Goal: Task Accomplishment & Management: Manage account settings

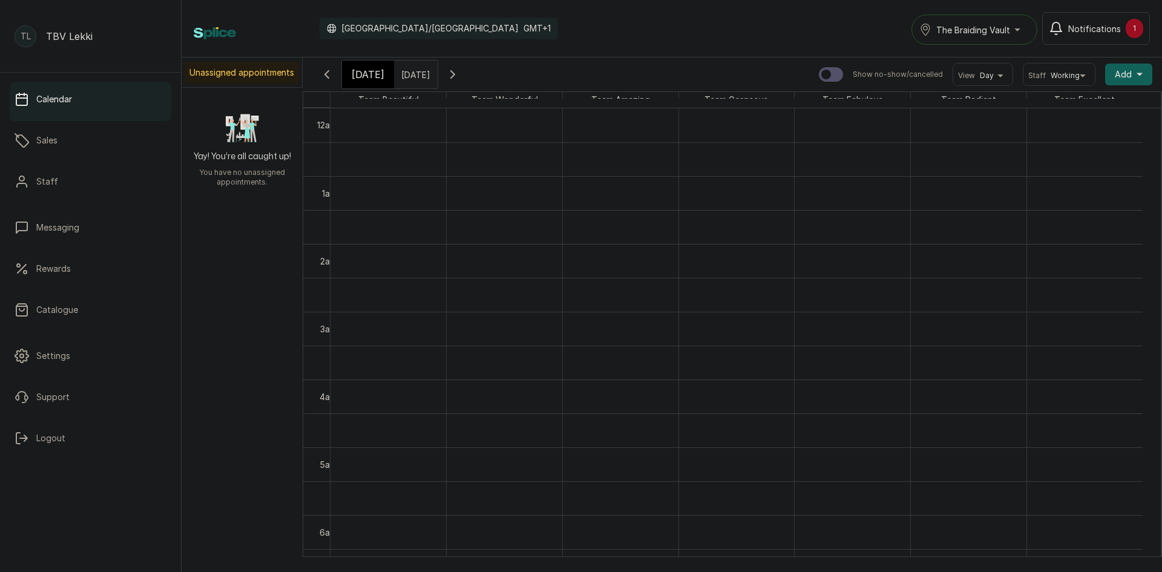
scroll to position [528, 0]
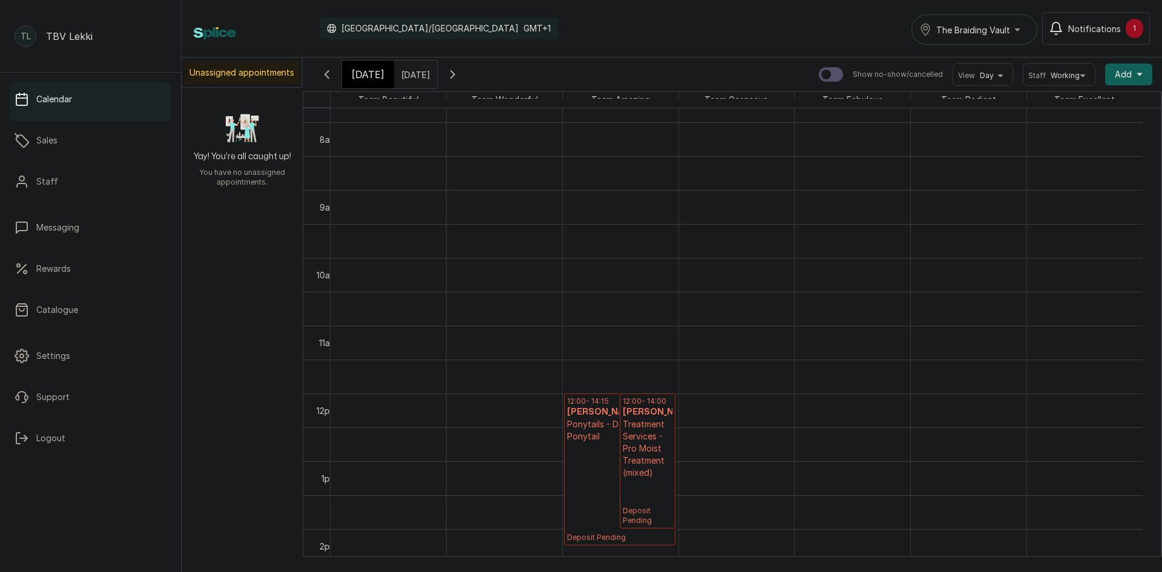
click at [414, 76] on input "[DATE]" at bounding box center [404, 71] width 19 height 21
click at [361, 59] on div "[DATE] [DATE] [DATE] Show no-show/cancelled View Day Staff Working Add +" at bounding box center [732, 74] width 859 height 34
click at [362, 70] on span "[DATE]" at bounding box center [368, 74] width 33 height 15
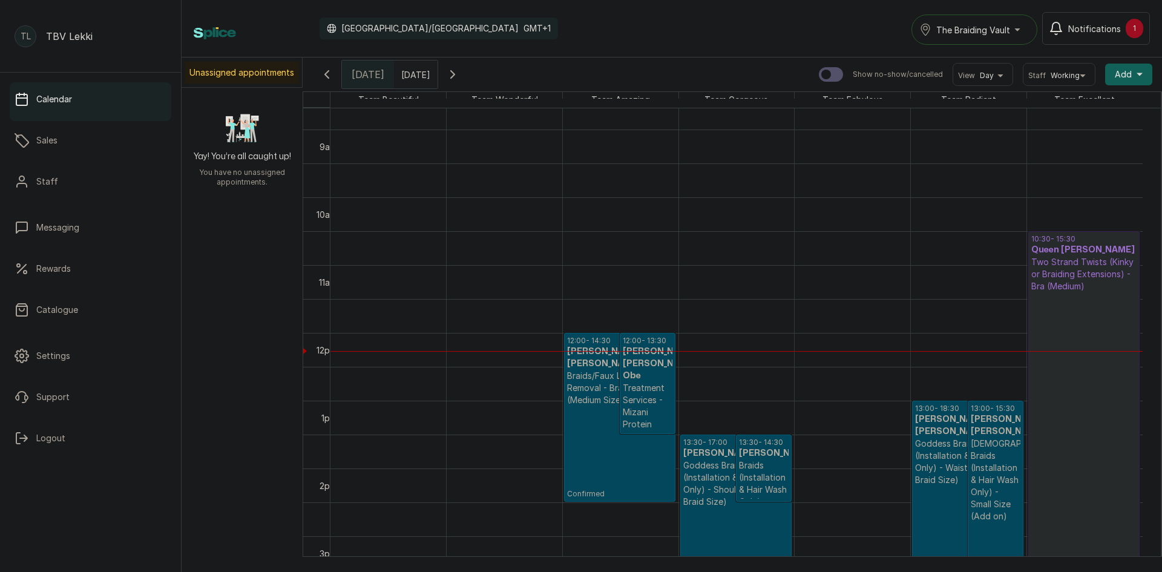
scroll to position [0, 0]
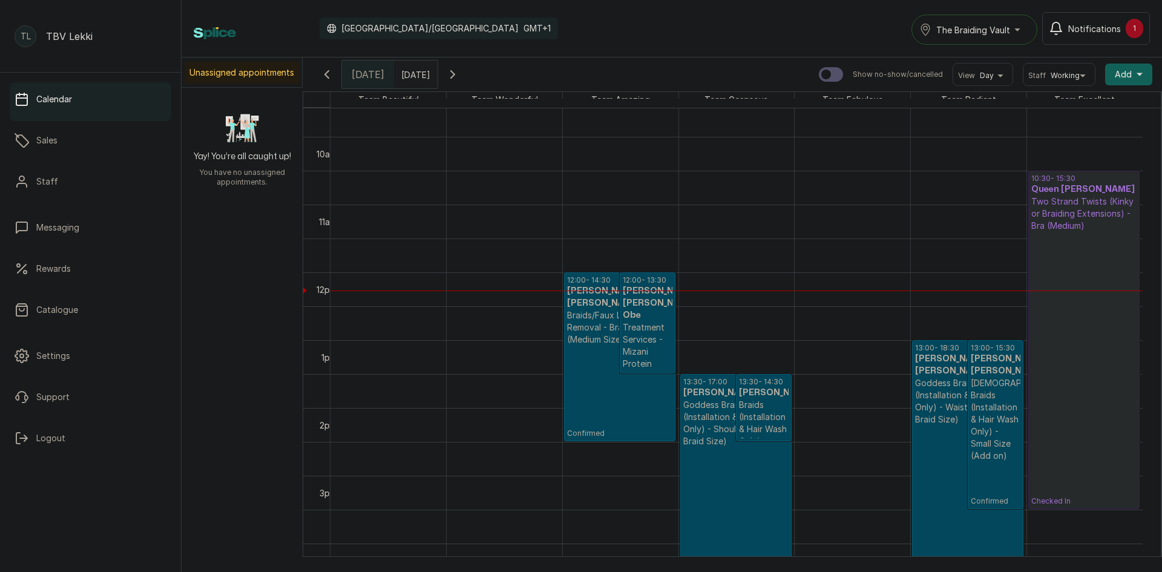
click at [460, 78] on icon "button" at bounding box center [452, 74] width 15 height 15
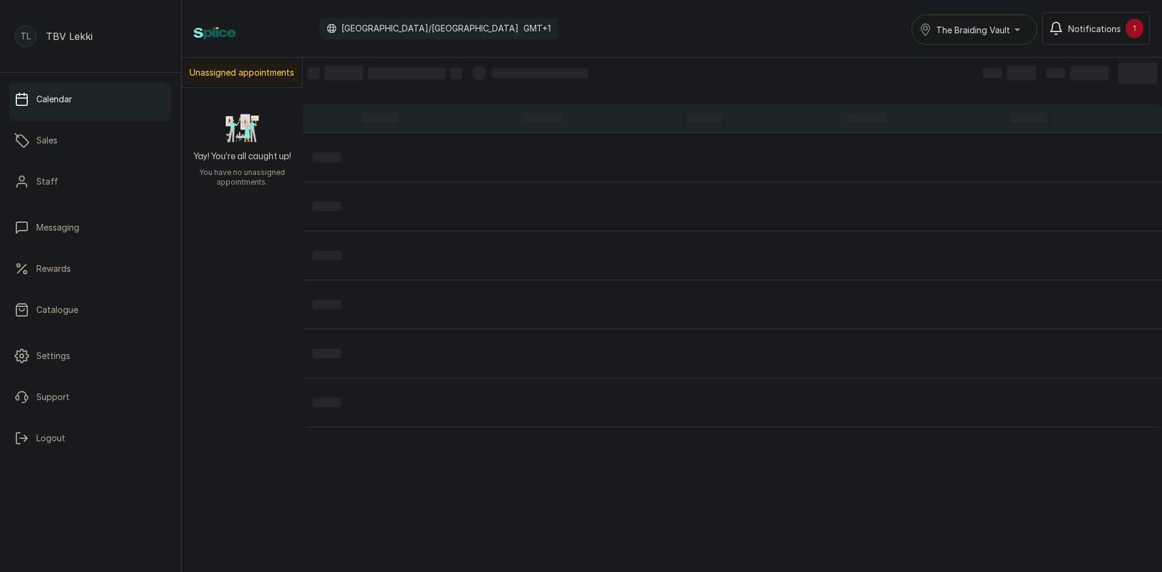
scroll to position [407, 0]
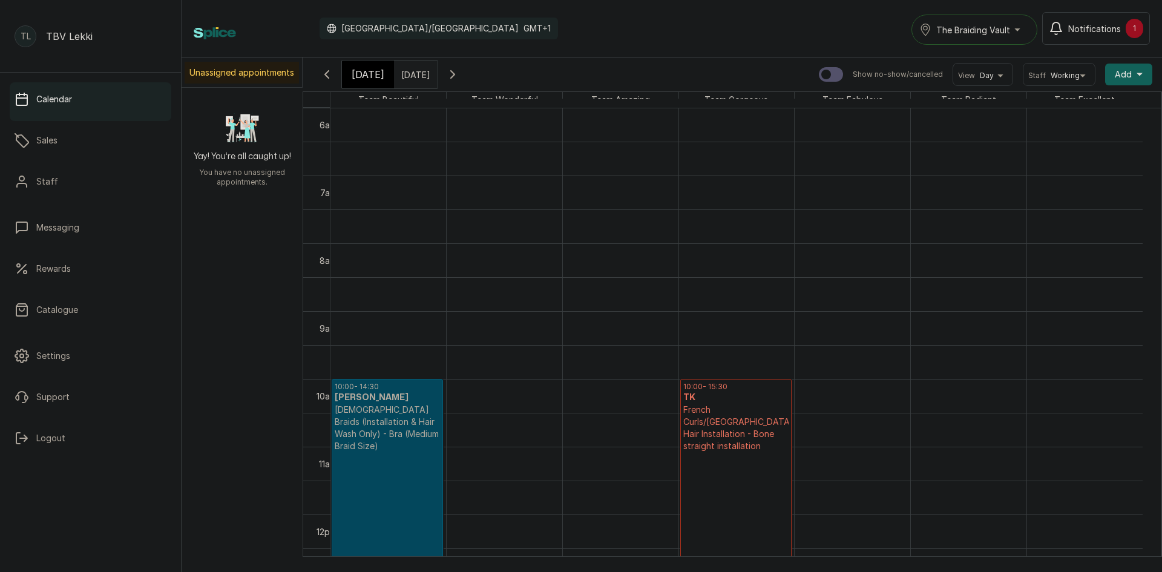
click at [389, 412] on p "[DEMOGRAPHIC_DATA] Braids (Installation & Hair Wash Only) - Bra (Medium Braid S…" at bounding box center [387, 428] width 105 height 48
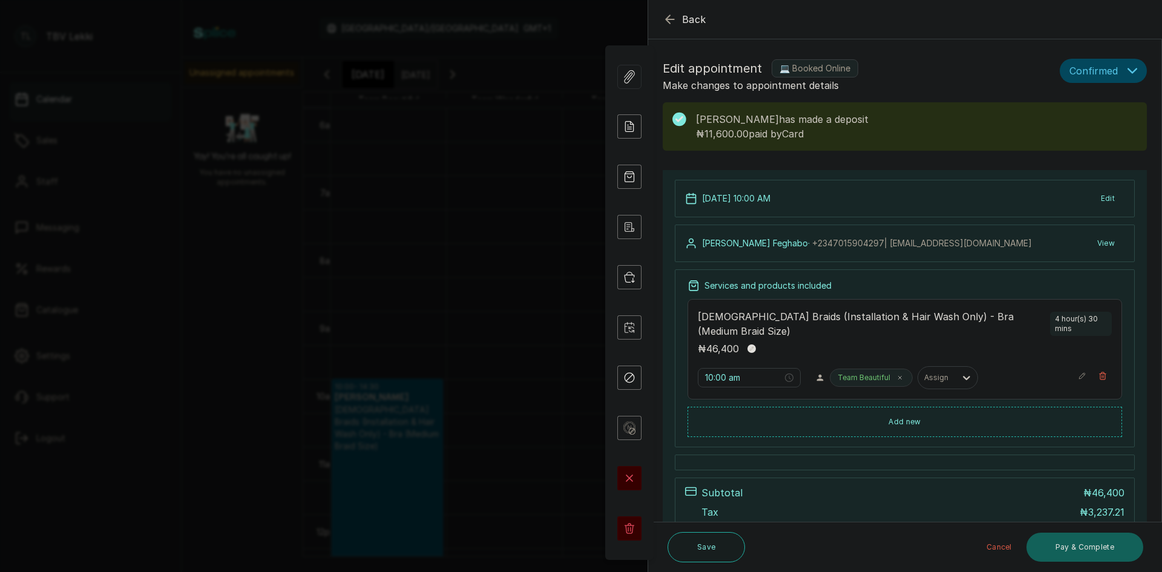
click at [669, 19] on icon "button" at bounding box center [670, 19] width 15 height 15
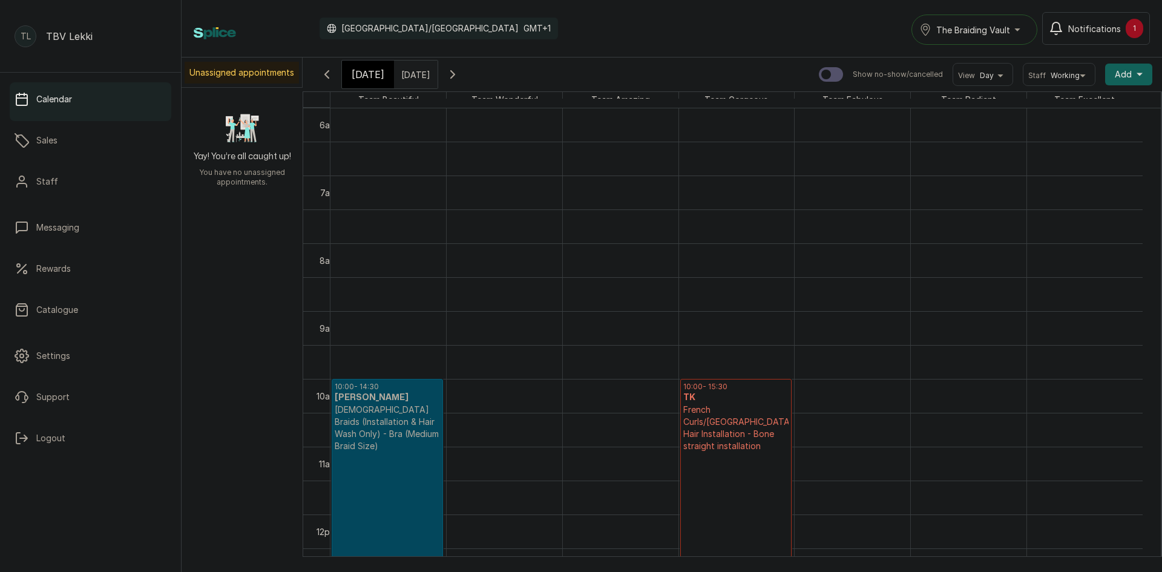
click at [740, 434] on p "French Curls/[GEOGRAPHIC_DATA] Hair Installation - Bone straight installation" at bounding box center [735, 428] width 105 height 48
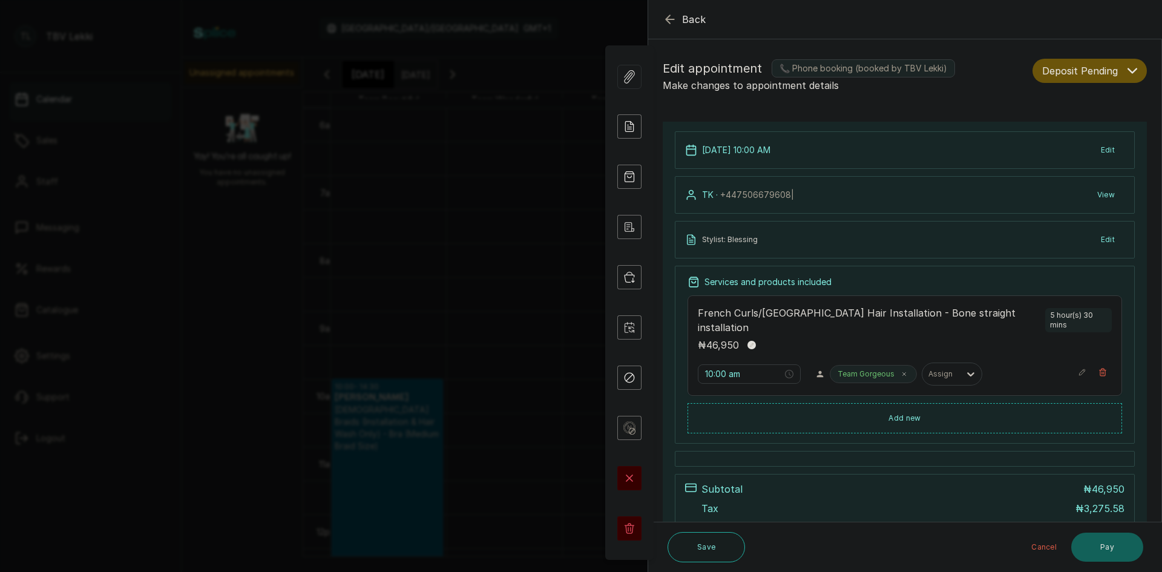
click at [672, 17] on icon "button" at bounding box center [670, 19] width 15 height 15
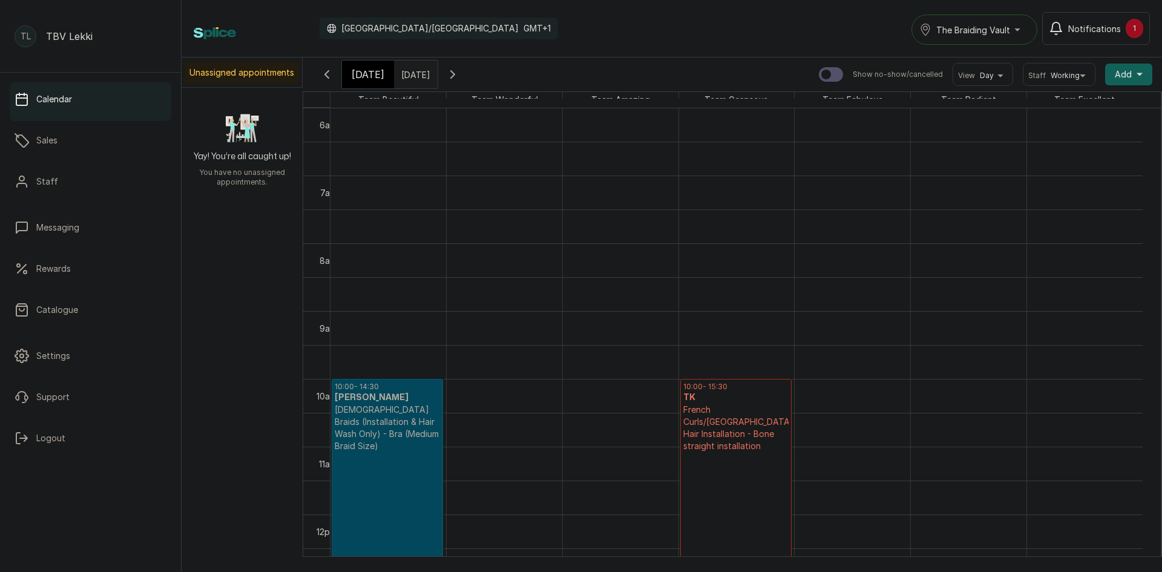
click at [326, 79] on icon "button" at bounding box center [327, 74] width 15 height 15
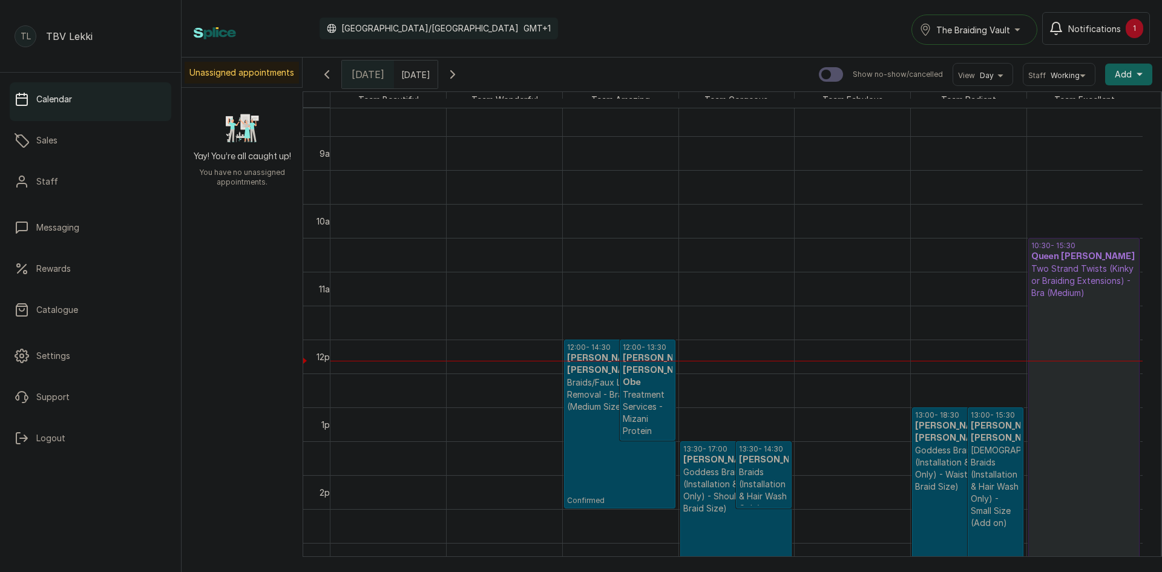
scroll to position [589, 0]
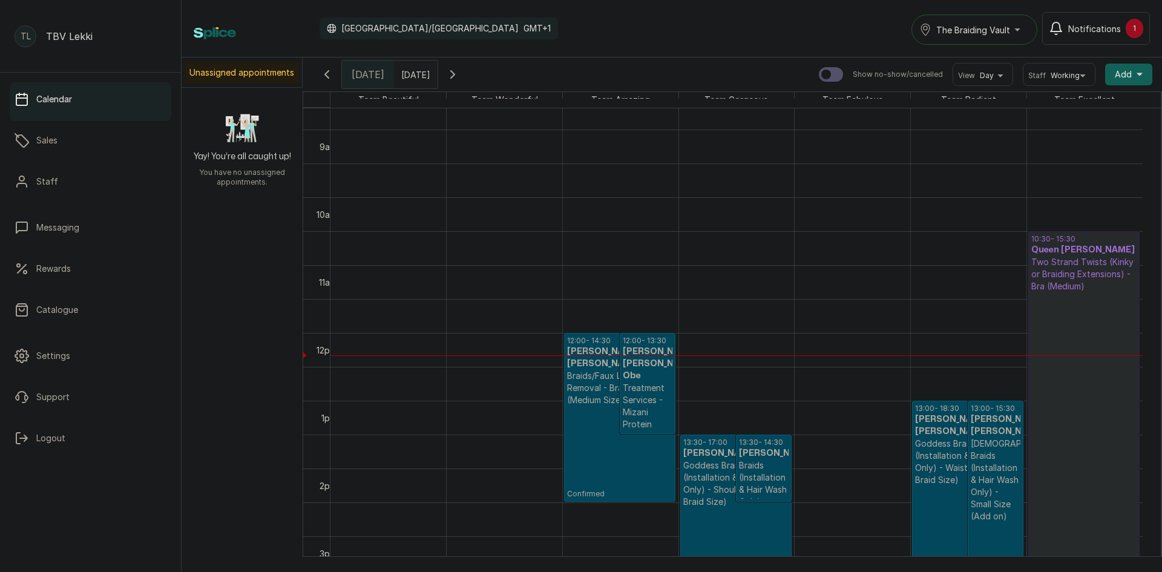
click at [414, 73] on input "[DATE]" at bounding box center [404, 71] width 19 height 21
click at [442, 152] on span "12" at bounding box center [438, 151] width 8 height 10
click at [451, 263] on button "OK" at bounding box center [437, 264] width 25 height 19
type input "[DATE]"
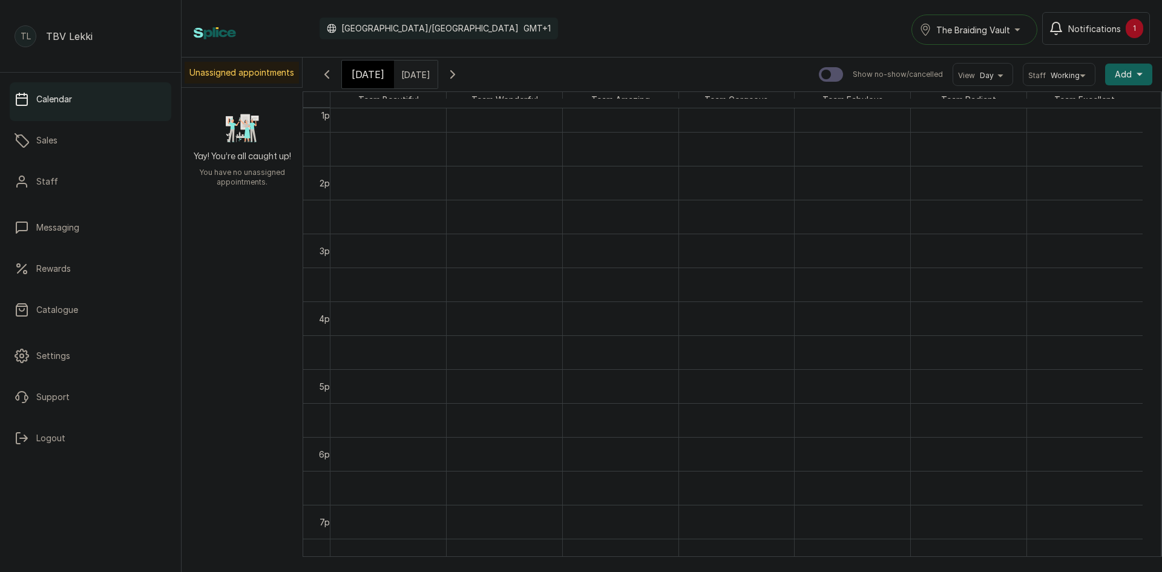
scroll to position [952, 0]
click at [326, 72] on icon "button" at bounding box center [327, 74] width 15 height 15
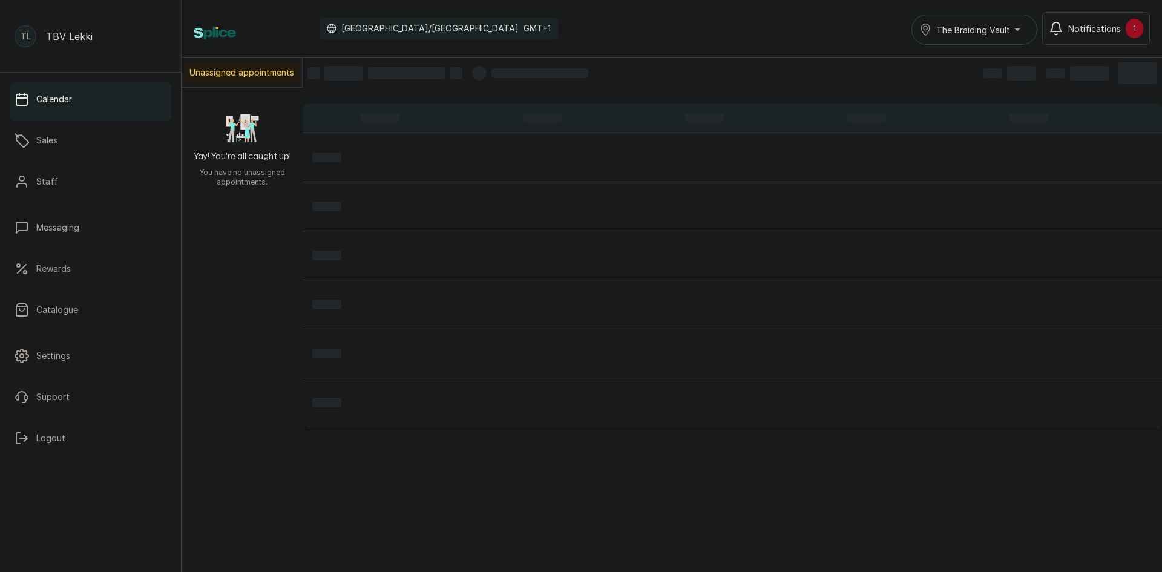
scroll to position [407, 0]
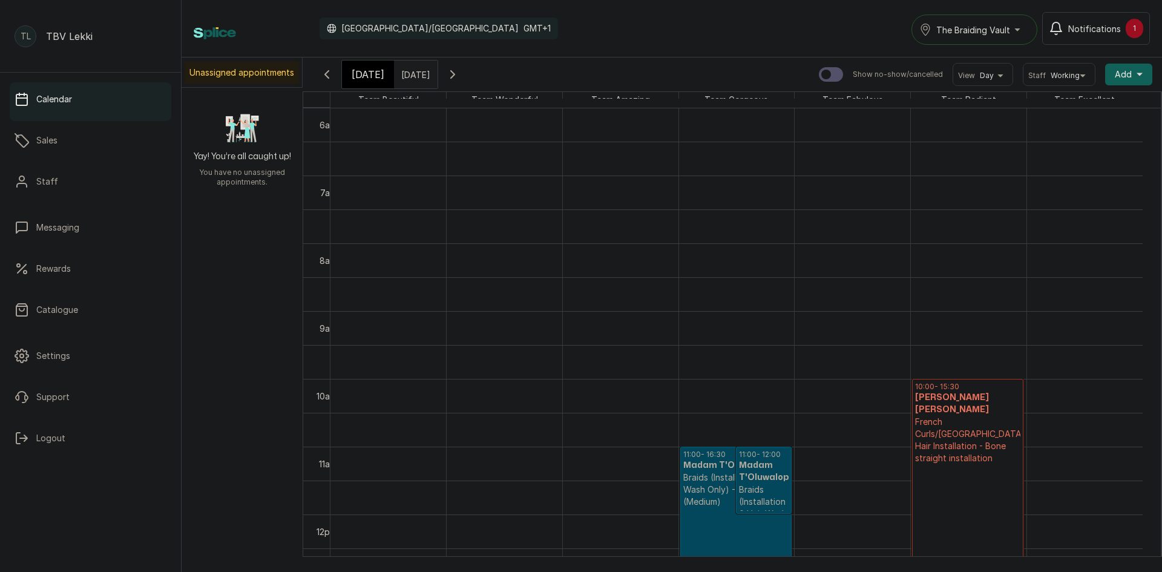
click at [994, 427] on p "French Curls/[GEOGRAPHIC_DATA] Hair Installation - Bone straight installation" at bounding box center [967, 440] width 105 height 48
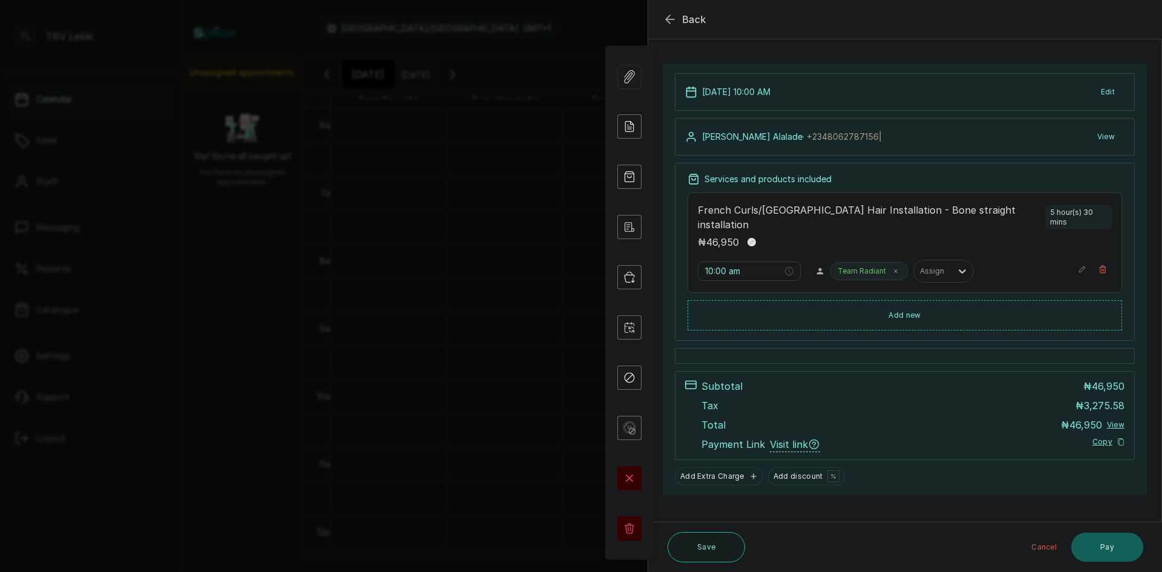
scroll to position [0, 0]
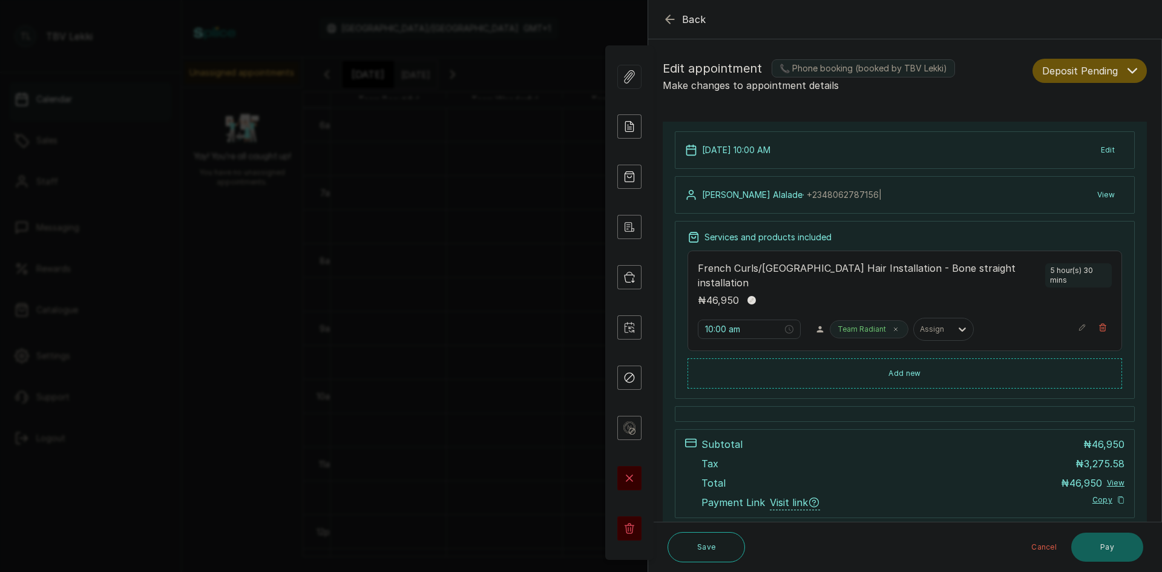
click at [1095, 191] on button "View" at bounding box center [1106, 195] width 37 height 22
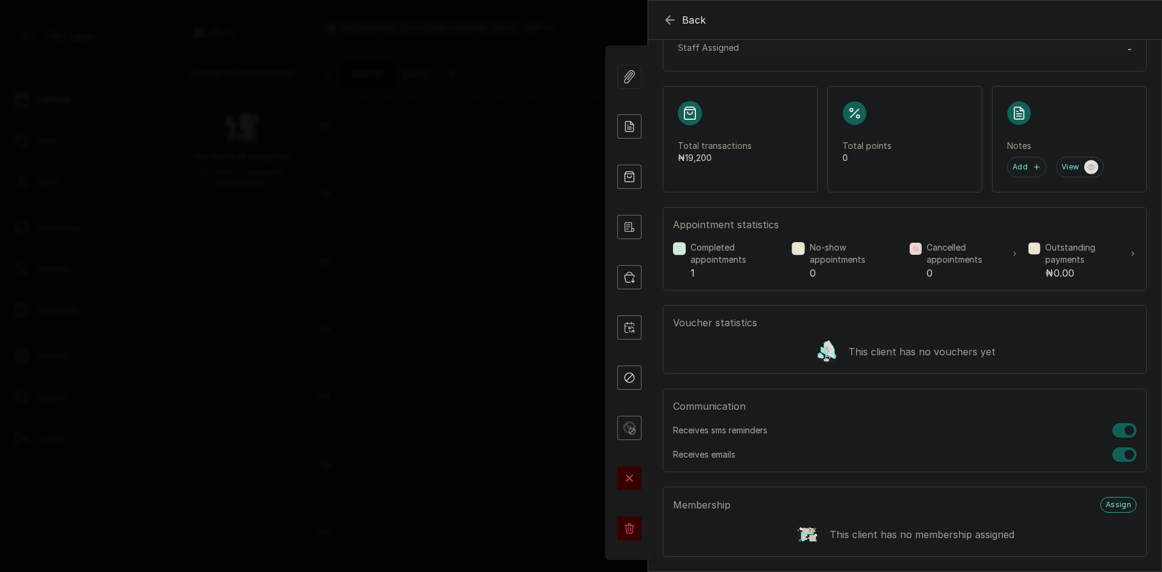
scroll to position [409, 0]
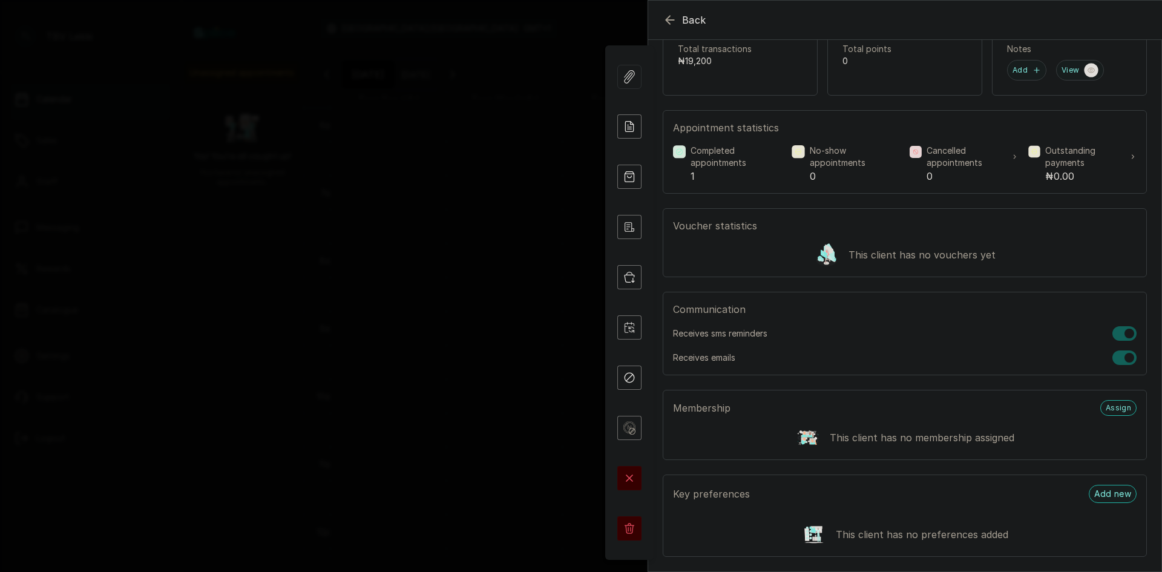
click at [1115, 332] on div at bounding box center [1124, 333] width 24 height 15
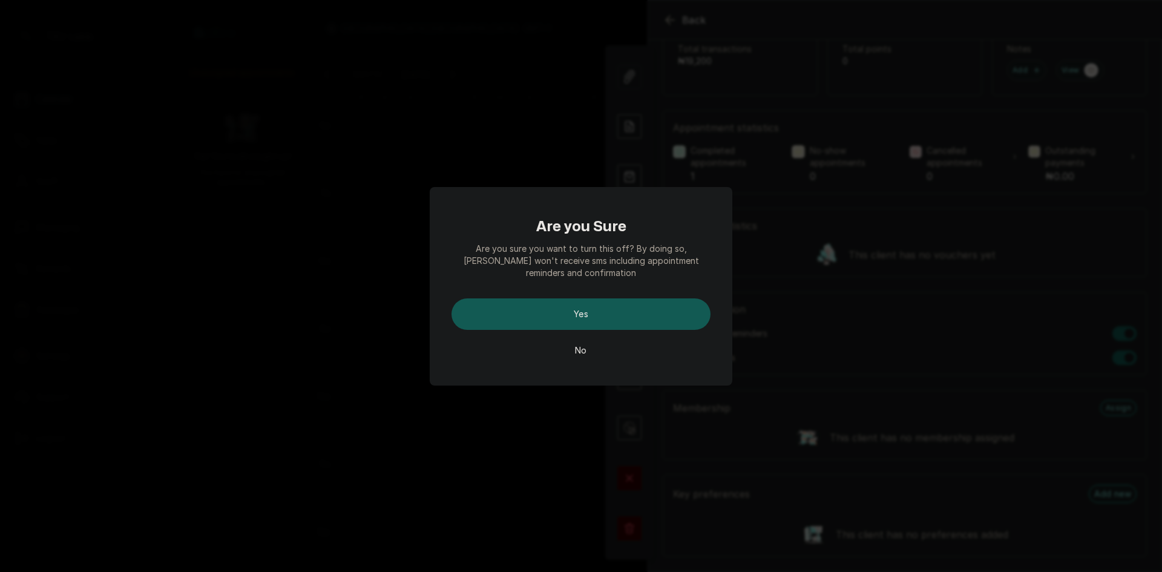
click at [645, 313] on button "Yes" at bounding box center [581, 313] width 259 height 31
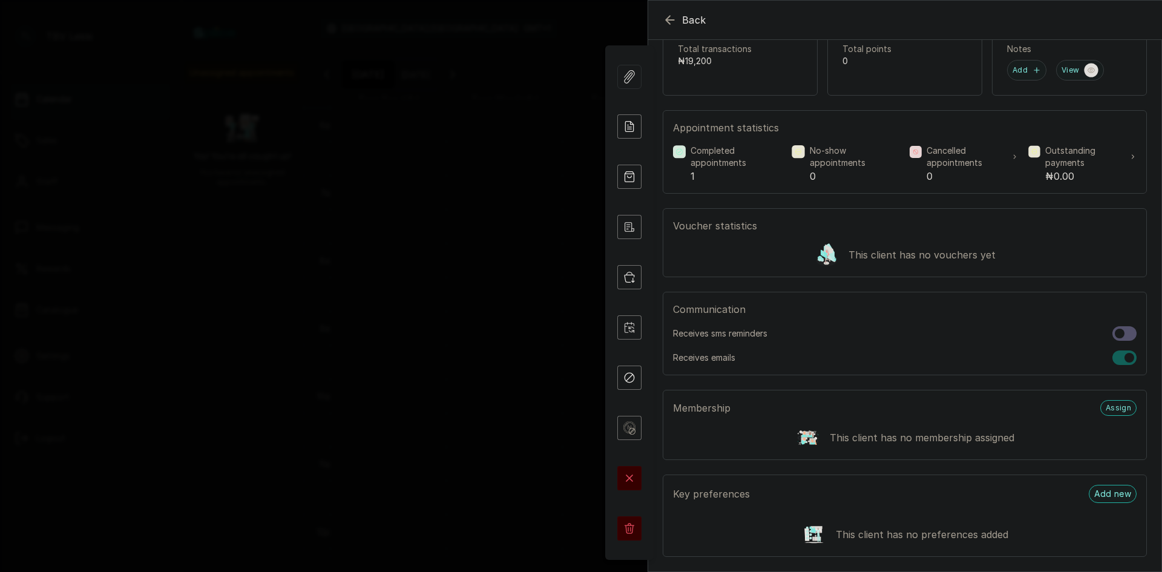
click at [669, 21] on icon "button" at bounding box center [670, 20] width 15 height 15
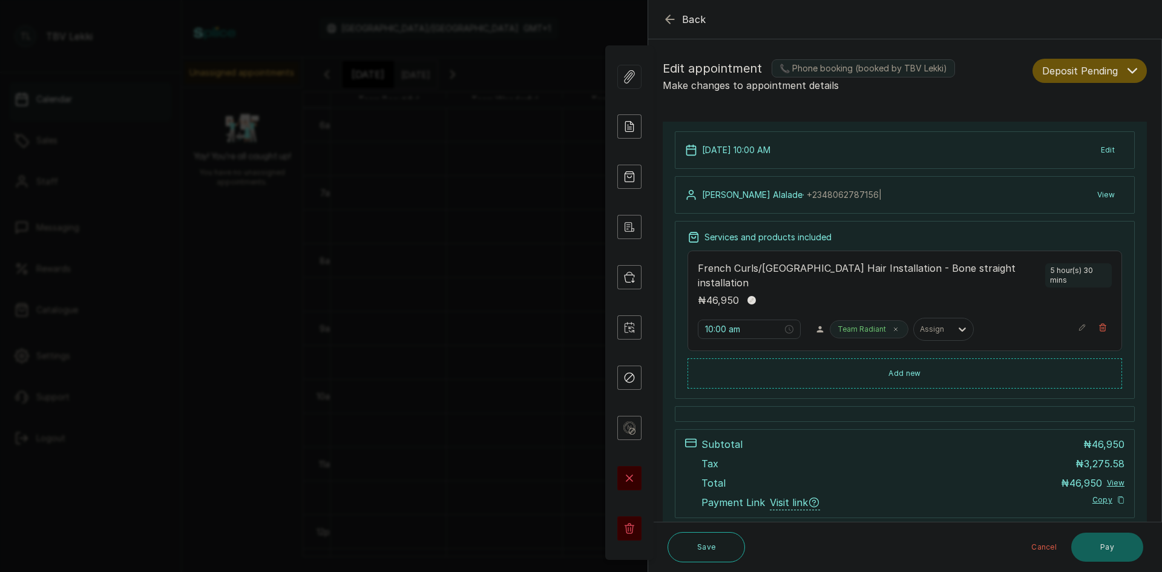
click at [669, 18] on icon "button" at bounding box center [670, 19] width 15 height 15
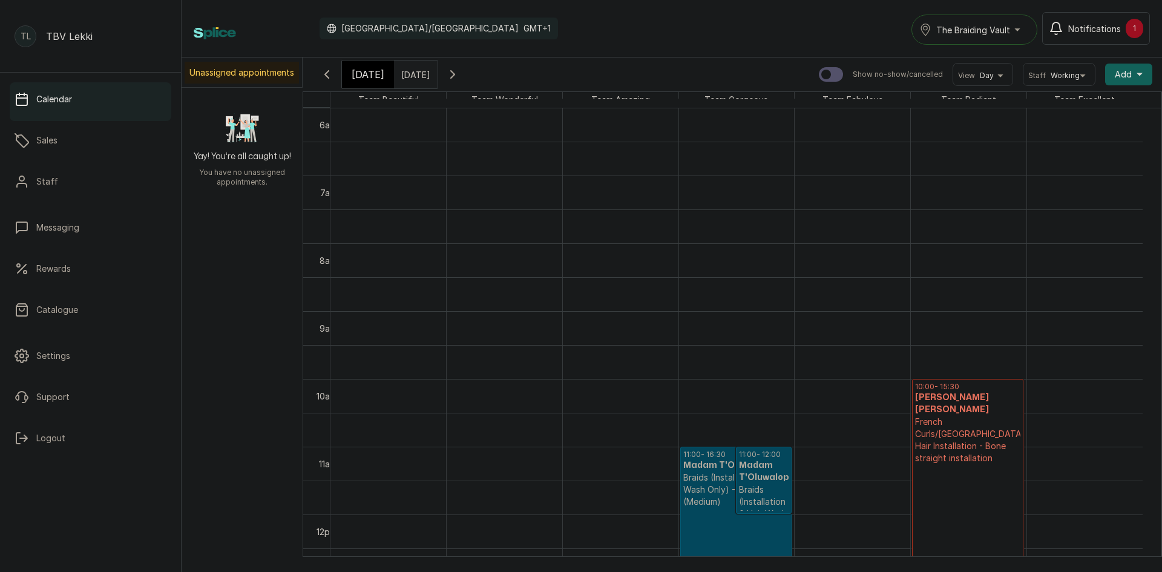
click at [368, 76] on span "[DATE]" at bounding box center [368, 74] width 33 height 15
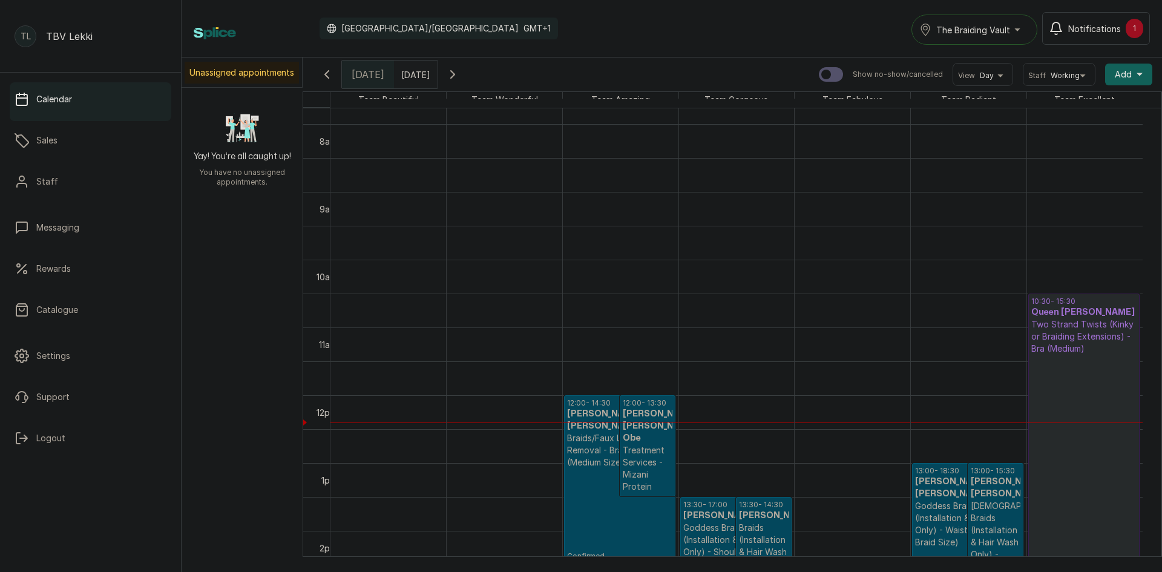
scroll to position [528, 0]
click at [635, 430] on h3 "[PERSON_NAME]-[PERSON_NAME]-Obe" at bounding box center [648, 424] width 50 height 36
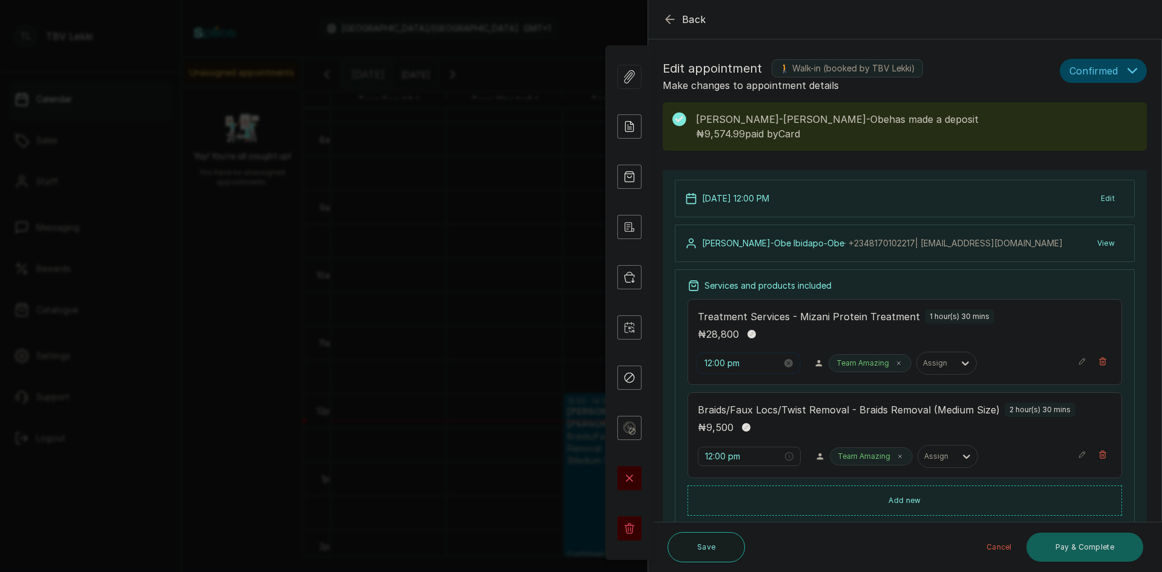
click at [723, 363] on input "12:00 pm" at bounding box center [742, 362] width 77 height 13
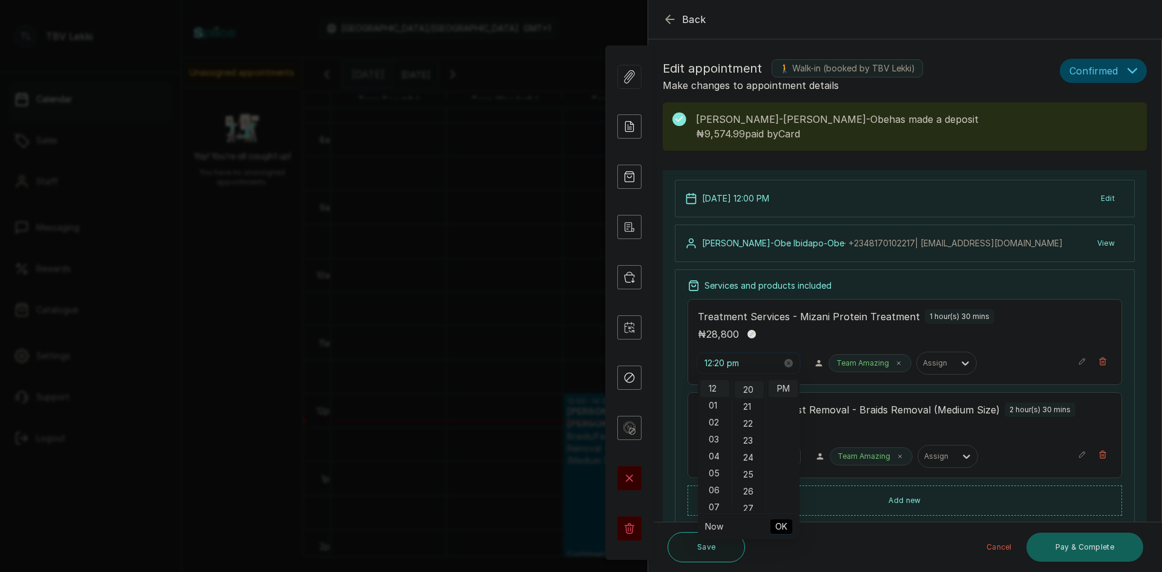
scroll to position [339, 0]
click at [784, 530] on span "OK" at bounding box center [781, 526] width 12 height 23
type input "12:00 pm"
type input "12:20 pm"
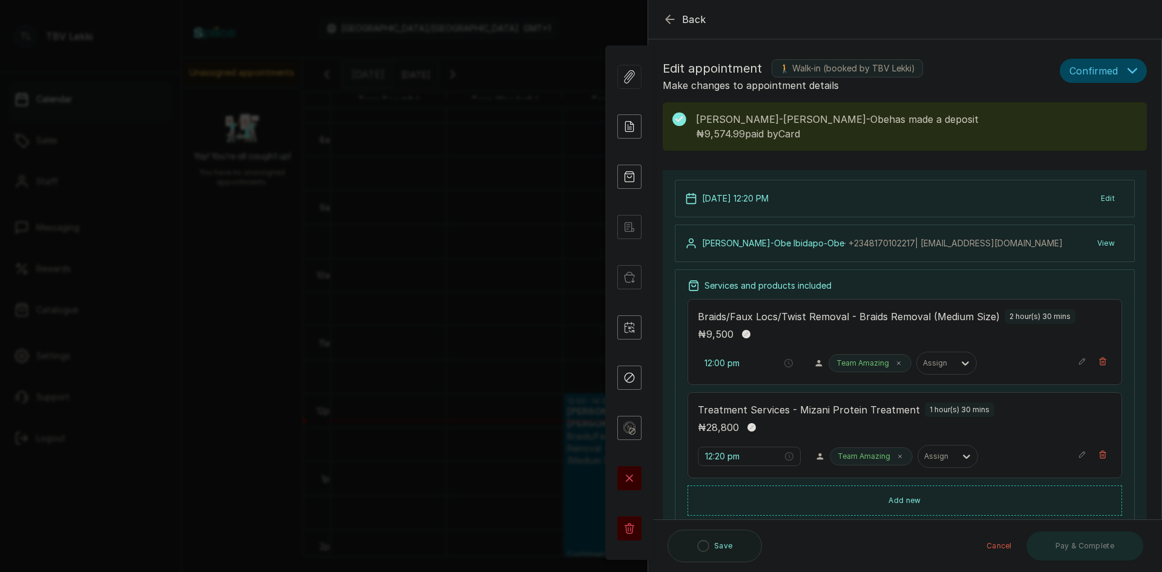
type input "12:20 pm"
click at [715, 553] on button "Save" at bounding box center [706, 547] width 77 height 30
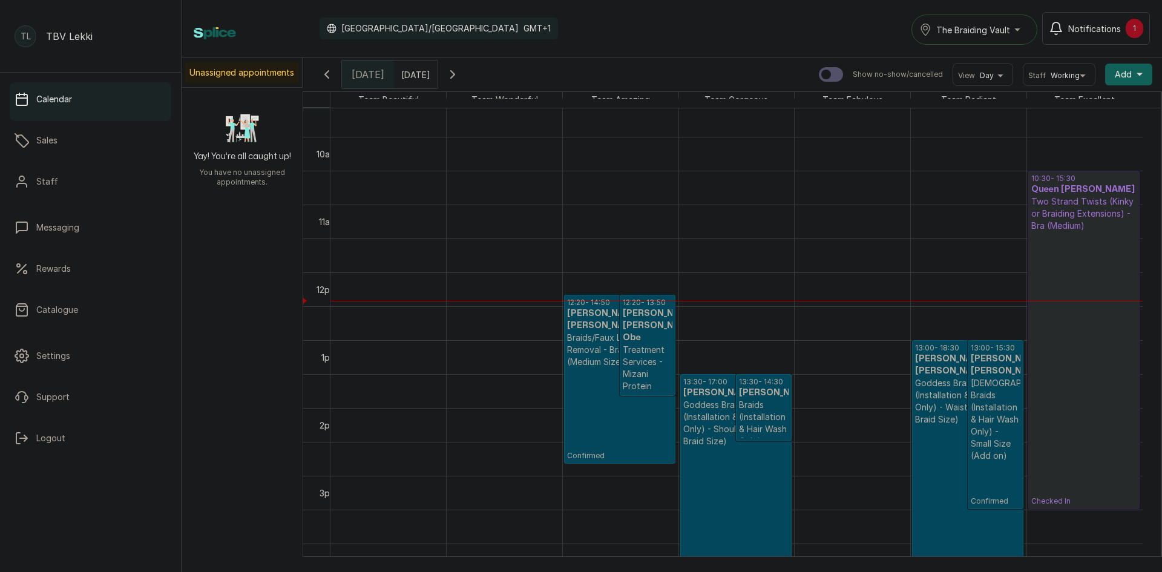
scroll to position [589, 0]
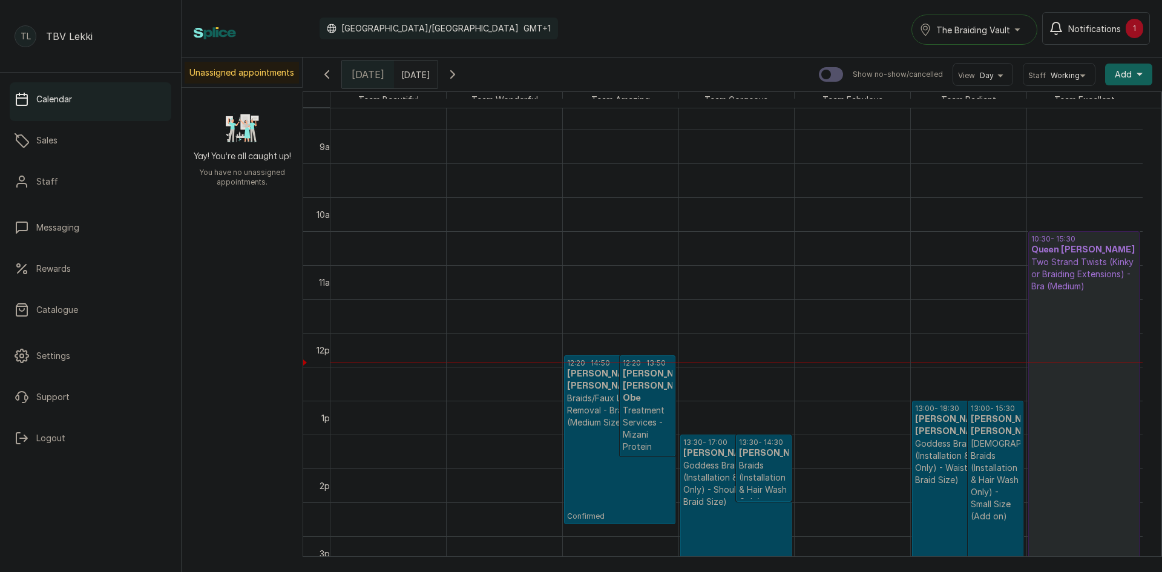
click at [990, 423] on h3 "[PERSON_NAME] [PERSON_NAME]" at bounding box center [996, 425] width 50 height 24
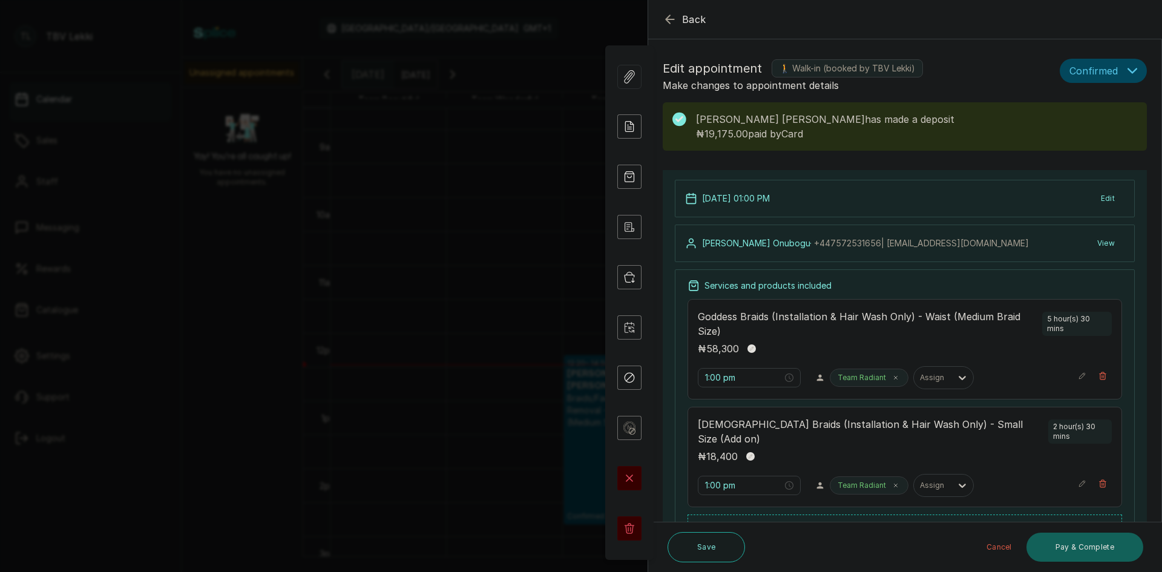
click at [671, 22] on icon "button" at bounding box center [670, 19] width 15 height 15
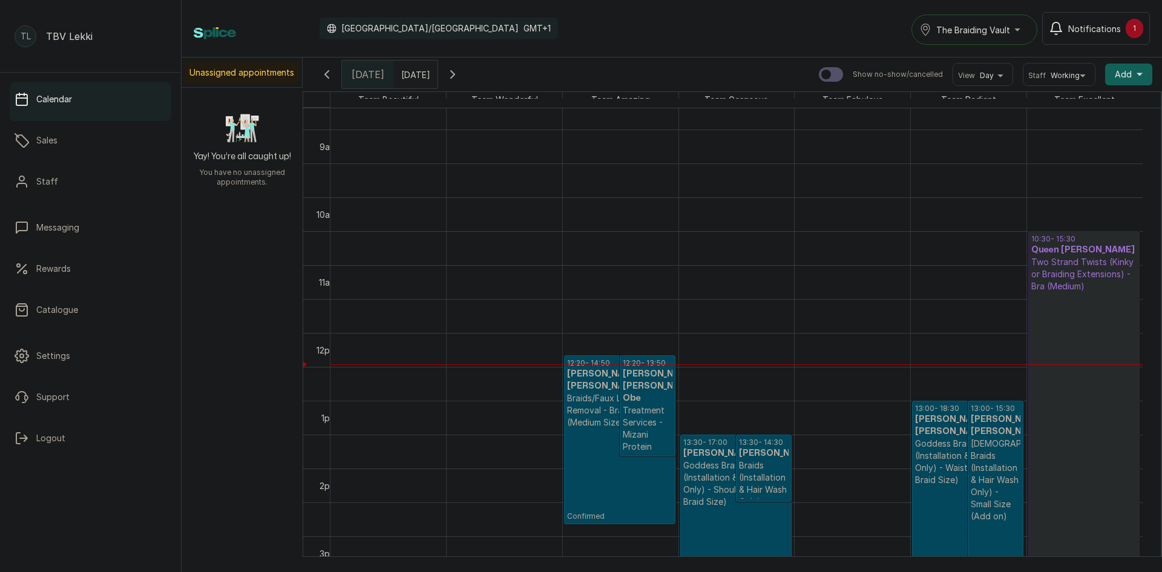
click at [649, 404] on h3 "[PERSON_NAME]-[PERSON_NAME]-Obe" at bounding box center [648, 386] width 50 height 36
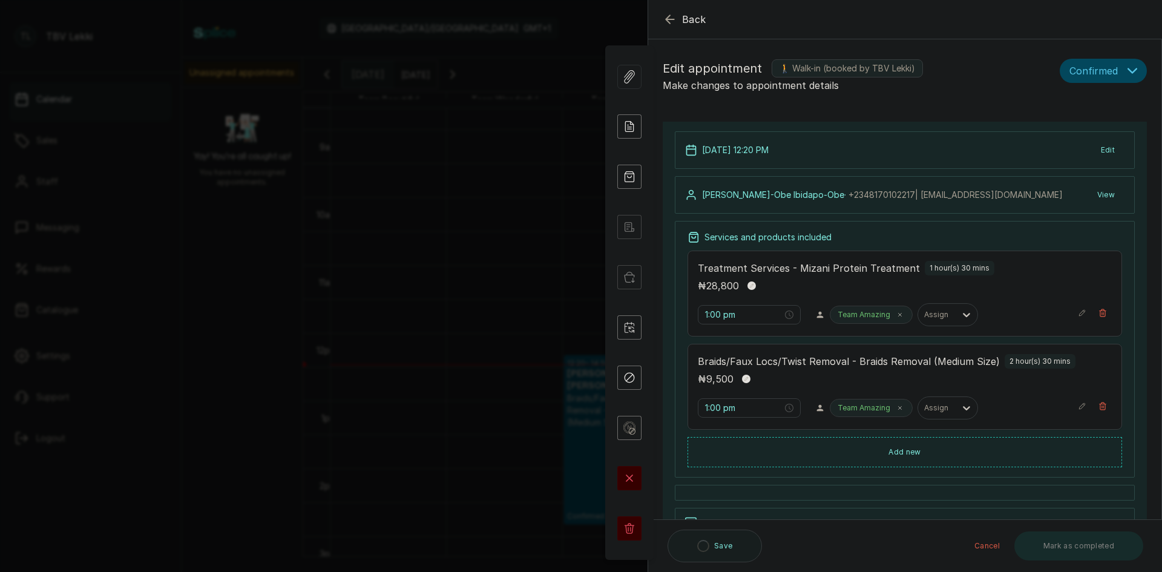
type input "12:20 pm"
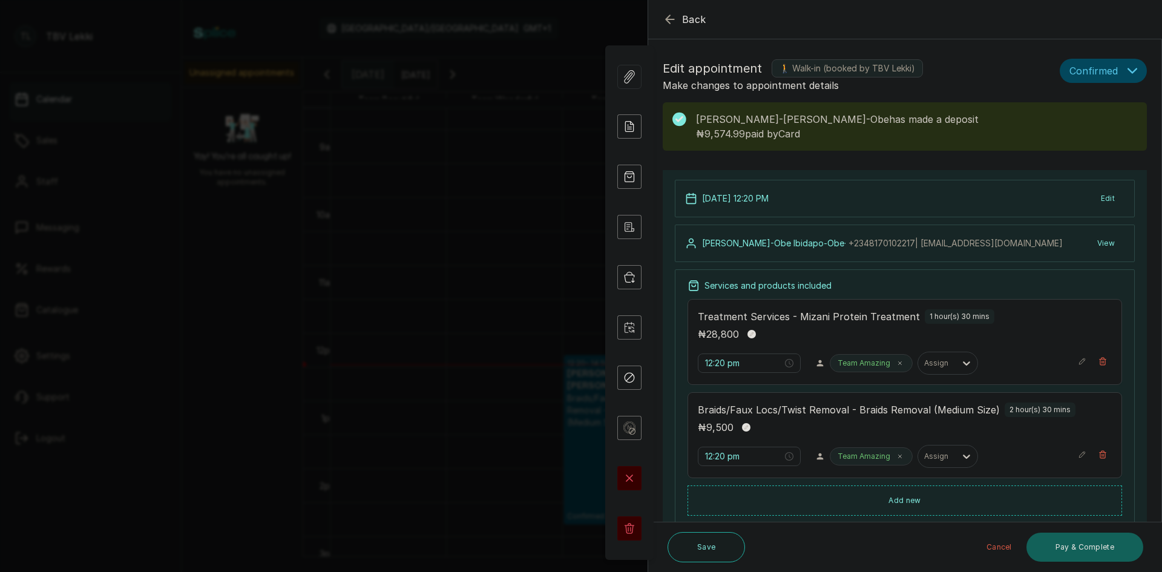
click at [1120, 79] on button "Confirmed" at bounding box center [1103, 71] width 87 height 24
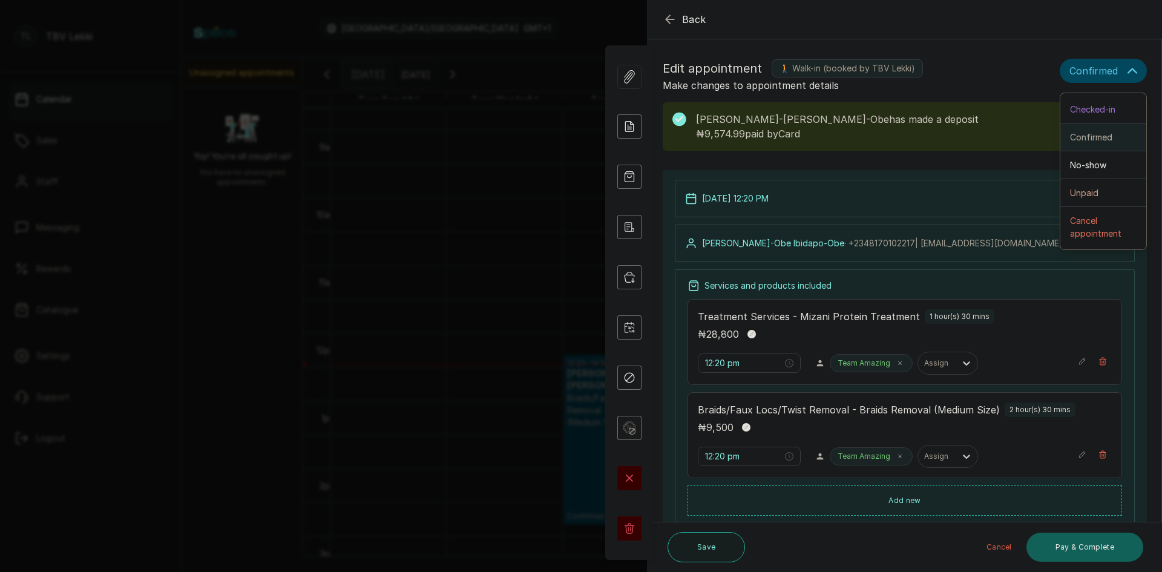
click at [1101, 132] on span "Confirmed" at bounding box center [1091, 137] width 42 height 13
click at [1103, 113] on span "Checked-in" at bounding box center [1092, 109] width 45 height 13
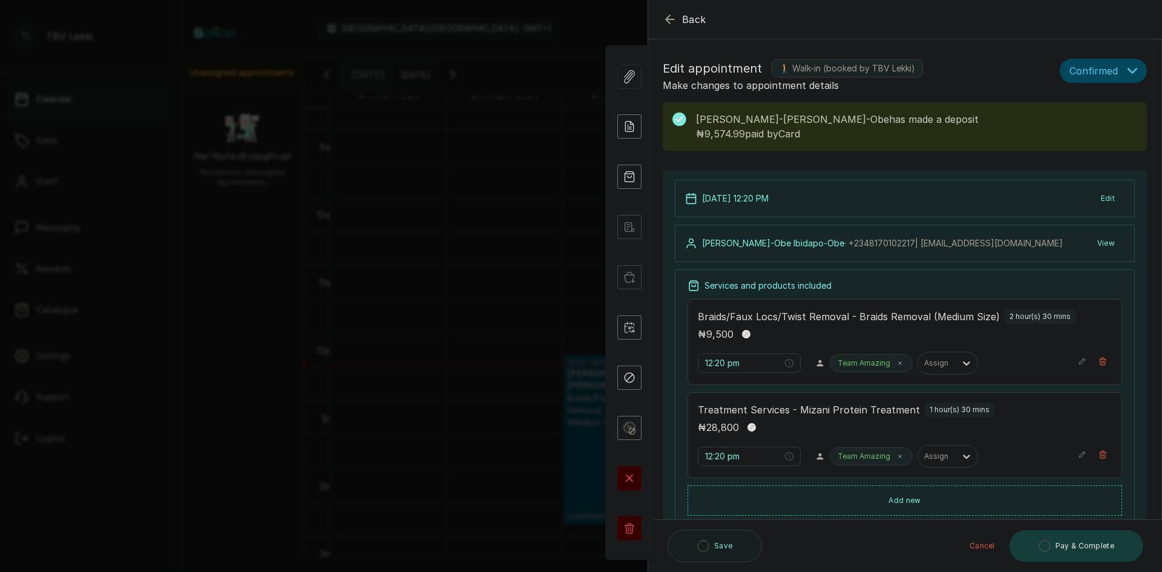
click at [1109, 77] on button "Confirmed" at bounding box center [1103, 71] width 87 height 24
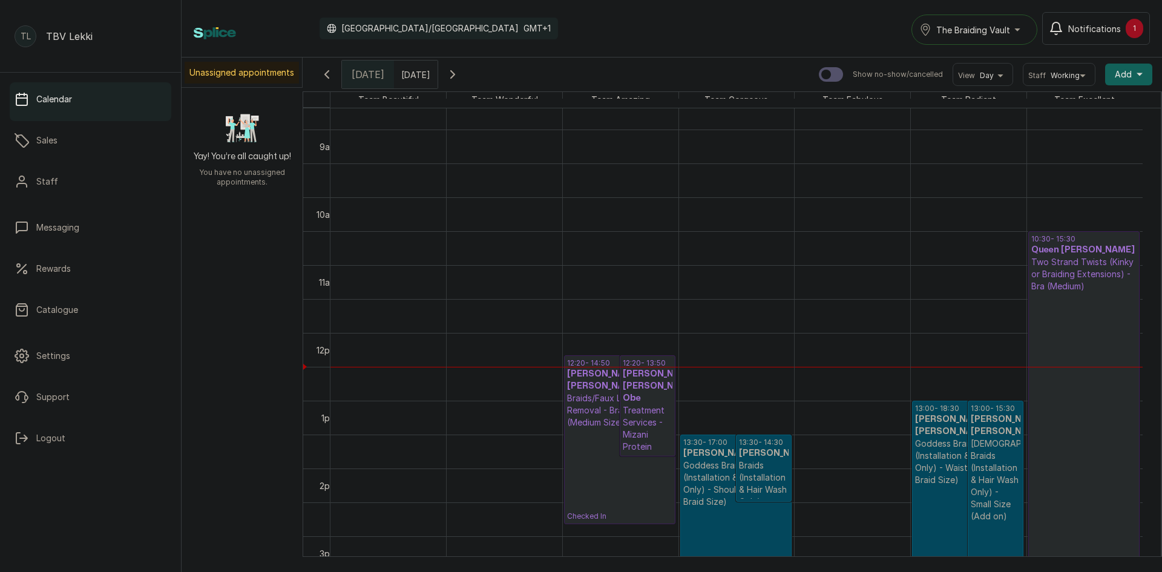
click at [930, 430] on h3 "[PERSON_NAME] [PERSON_NAME]" at bounding box center [967, 425] width 105 height 24
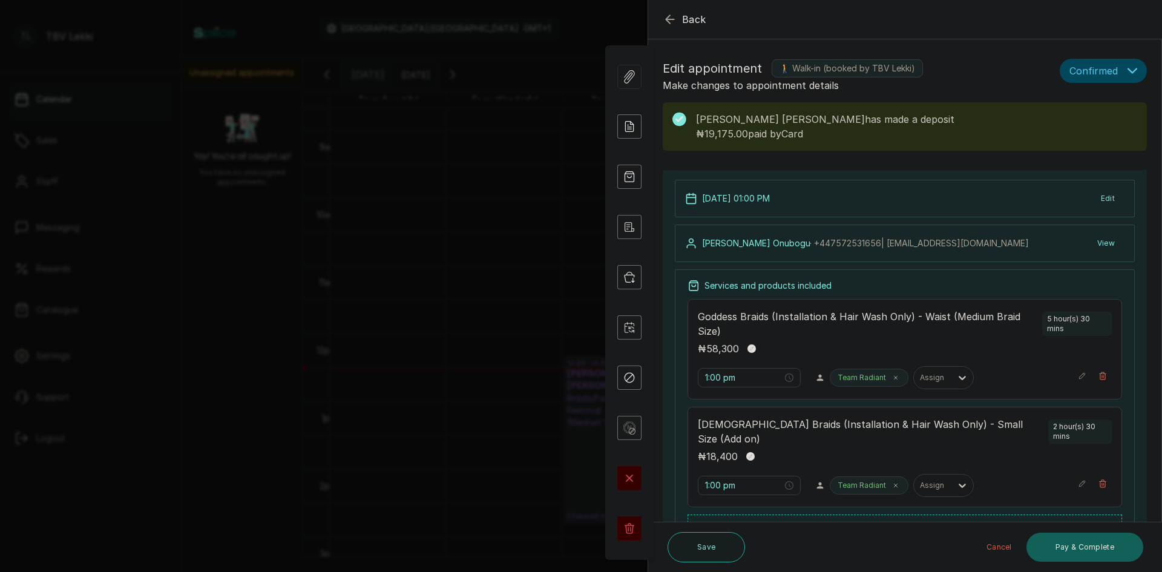
click at [1097, 197] on button "Edit" at bounding box center [1107, 199] width 33 height 22
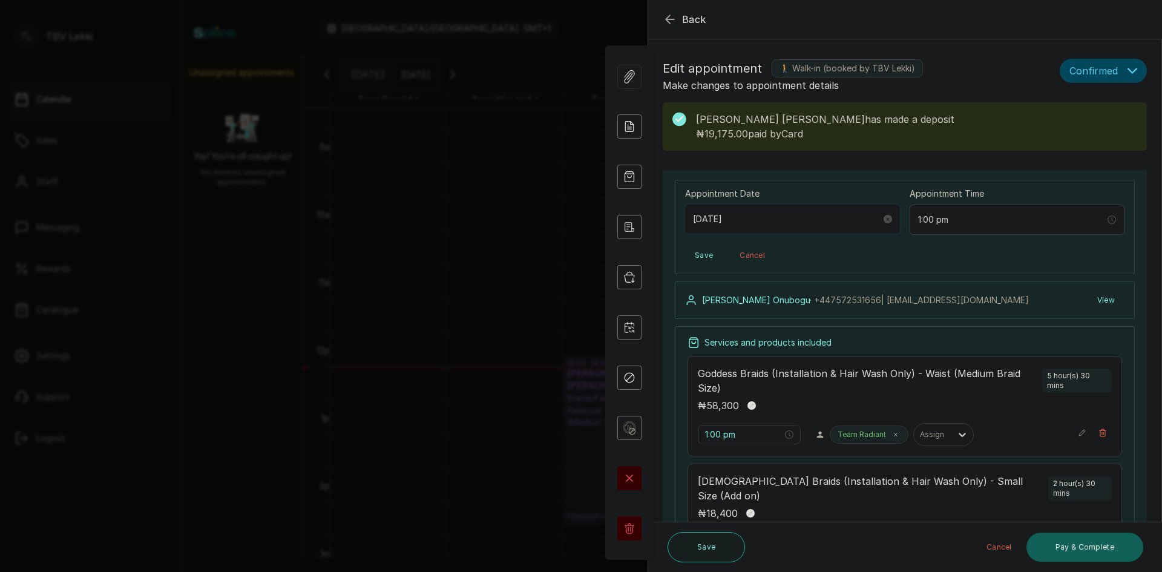
click at [731, 217] on input "[DATE]" at bounding box center [787, 218] width 188 height 13
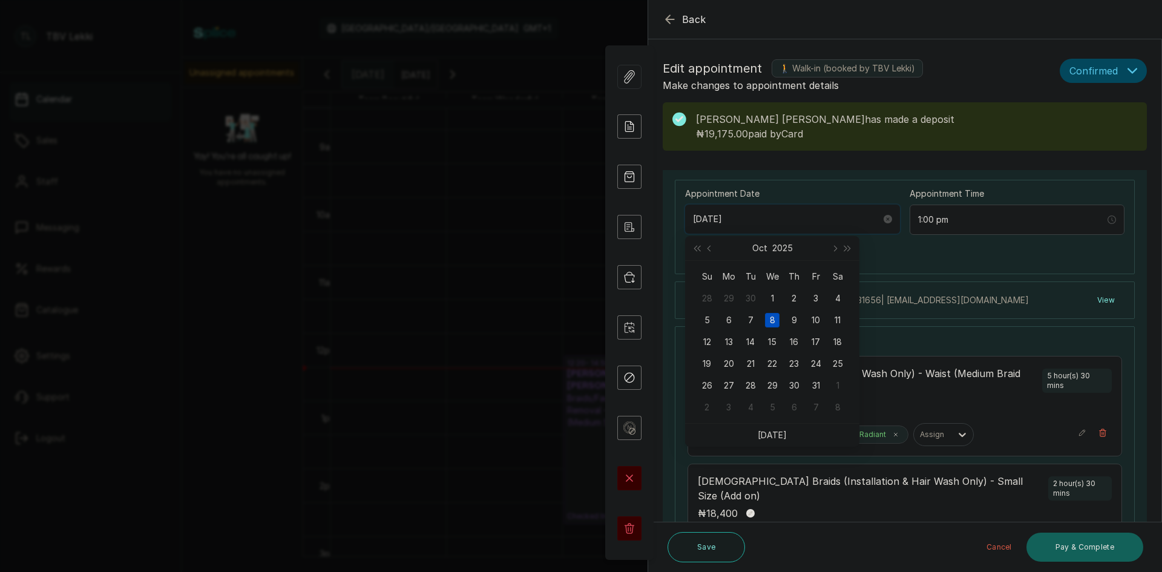
click at [725, 217] on input "[DATE]" at bounding box center [787, 218] width 188 height 13
click at [833, 249] on span "Next month (PageDown)" at bounding box center [834, 248] width 6 height 6
type input "[DATE]"
click at [836, 321] on div "8" at bounding box center [837, 320] width 15 height 15
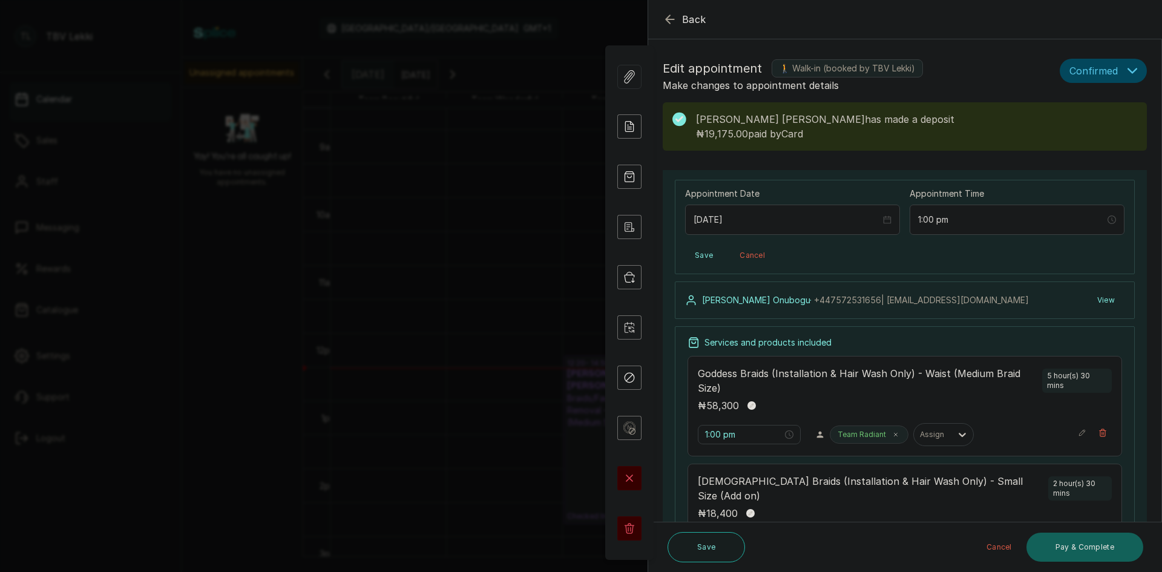
click at [701, 249] on button "Save" at bounding box center [704, 256] width 38 height 22
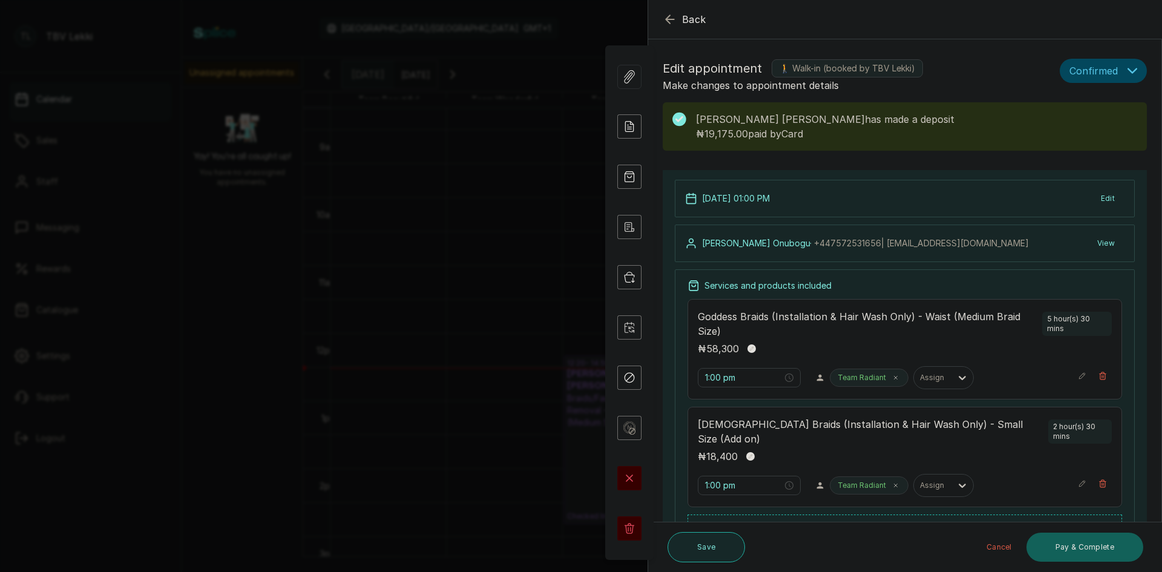
drag, startPoint x: 723, startPoint y: 547, endPoint x: 723, endPoint y: 540, distance: 7.3
click at [723, 543] on button "Save" at bounding box center [706, 547] width 77 height 30
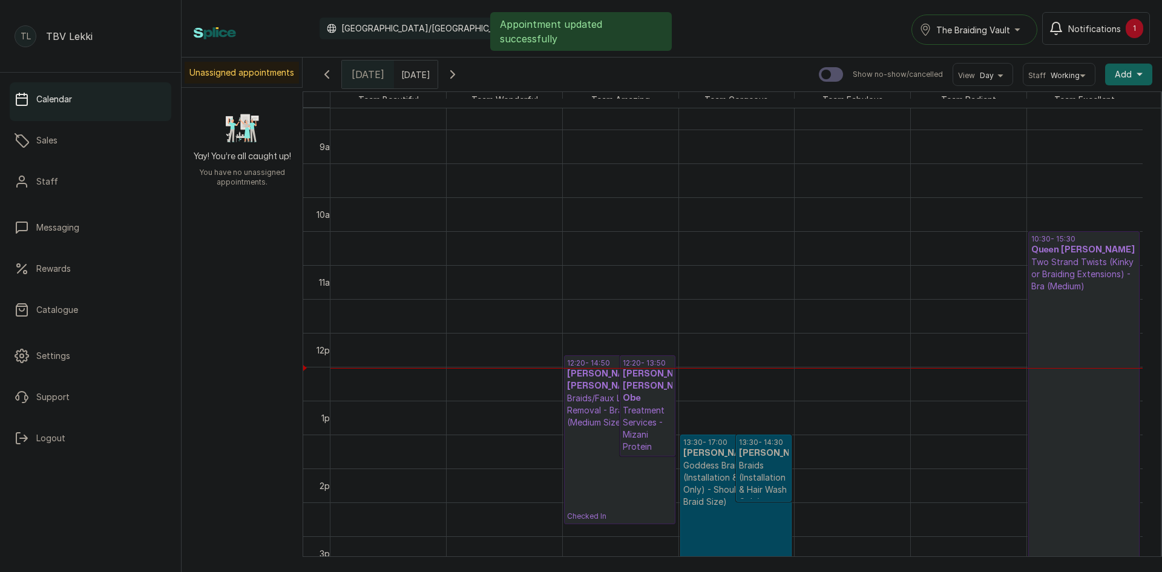
click at [405, 77] on input "[DATE]" at bounding box center [404, 71] width 19 height 21
click at [444, 97] on icon "page next" at bounding box center [443, 96] width 2 height 4
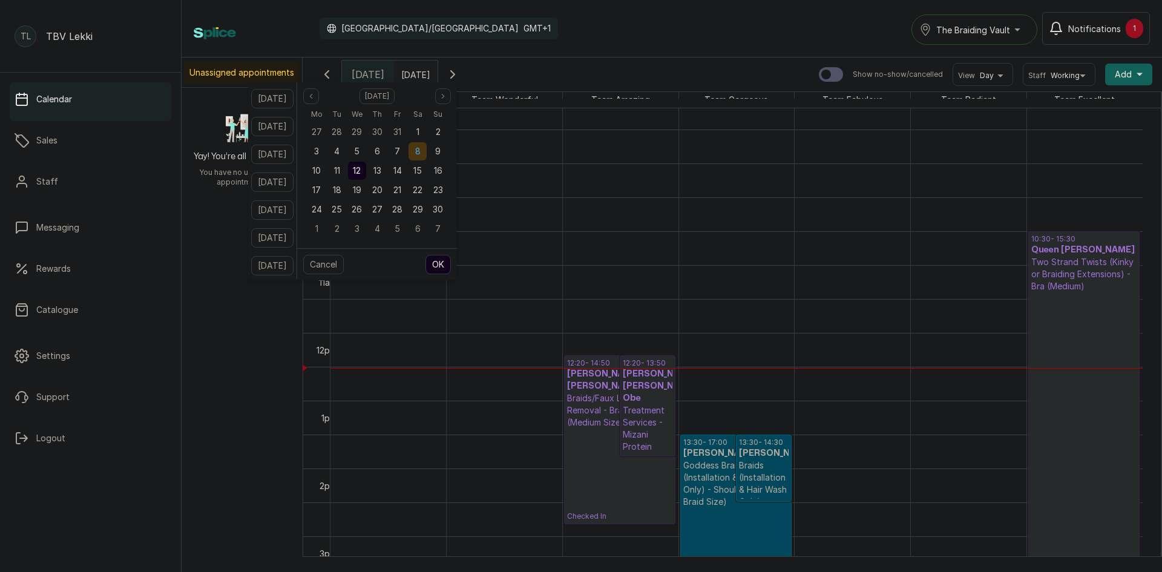
click at [421, 151] on span "8" at bounding box center [417, 151] width 5 height 10
click at [448, 263] on button "OK" at bounding box center [437, 264] width 25 height 19
type input "[DATE]"
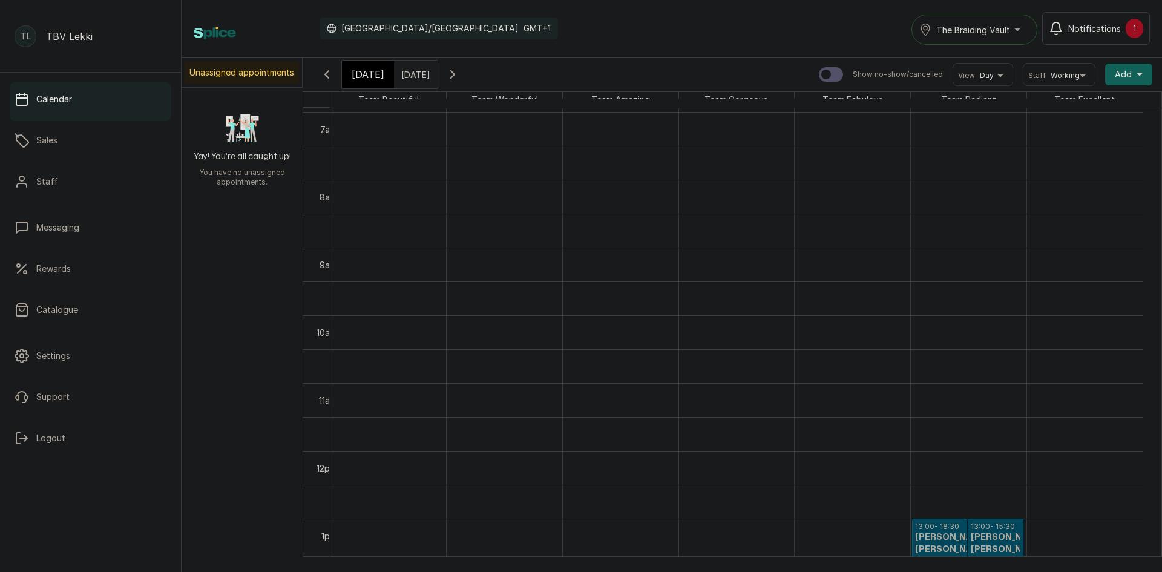
scroll to position [468, 0]
click at [366, 74] on span "[DATE]" at bounding box center [368, 74] width 33 height 15
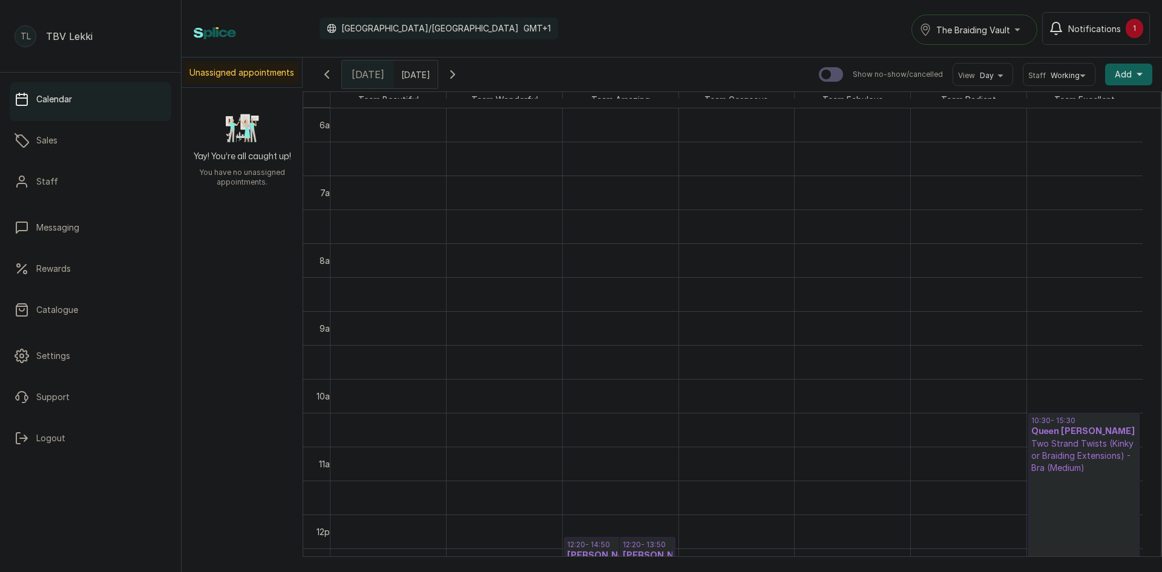
click at [455, 71] on icon "button" at bounding box center [453, 74] width 4 height 7
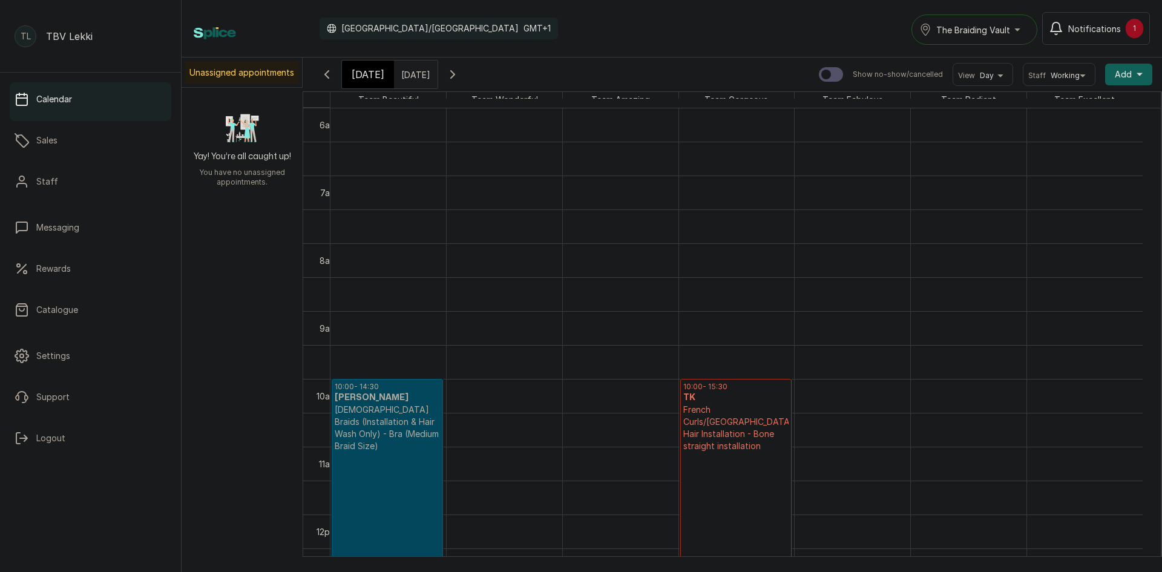
click at [733, 418] on p "French Curls/[GEOGRAPHIC_DATA] Hair Installation - Bone straight installation" at bounding box center [735, 428] width 105 height 48
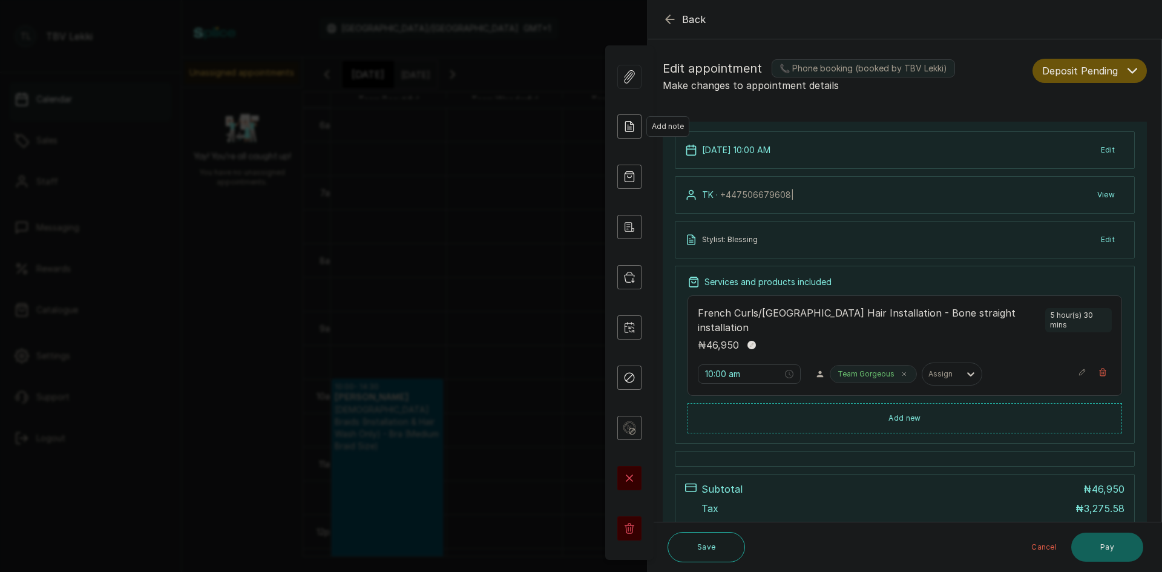
click at [630, 122] on icon at bounding box center [629, 126] width 24 height 24
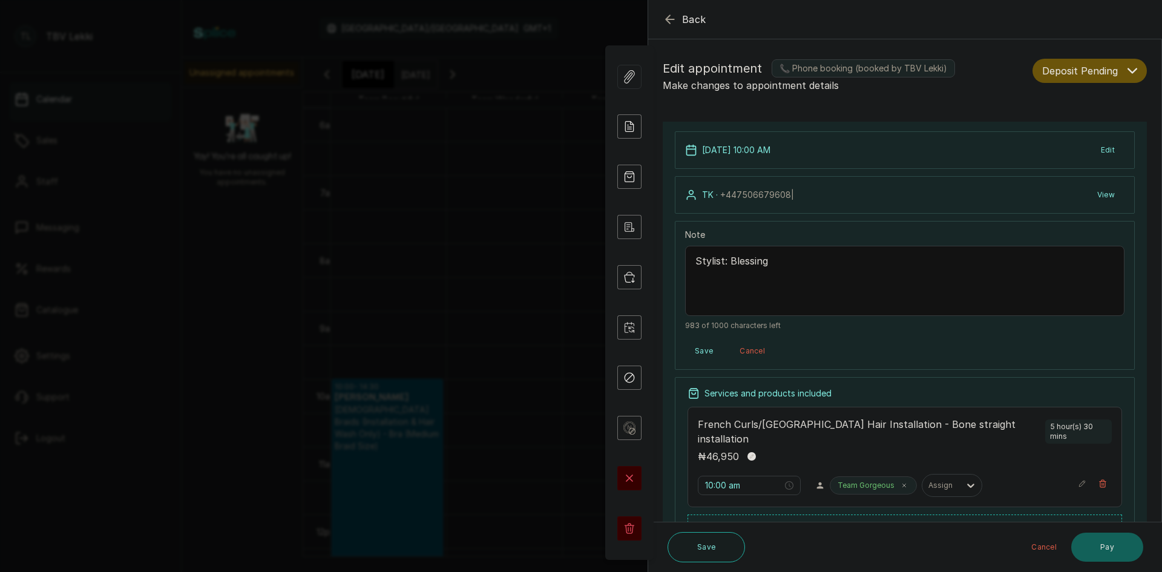
click at [760, 281] on textarea "Stylist: Blessing" at bounding box center [904, 281] width 439 height 70
click at [697, 261] on textarea "Stylist: Blessing" at bounding box center [904, 281] width 439 height 70
paste textarea "[PERSON_NAME] ALA"
type textarea "10,500 deposit on [DATE] from [PERSON_NAME] ALA Stylist: Blessing"
click at [1104, 148] on button "Edit" at bounding box center [1107, 150] width 33 height 22
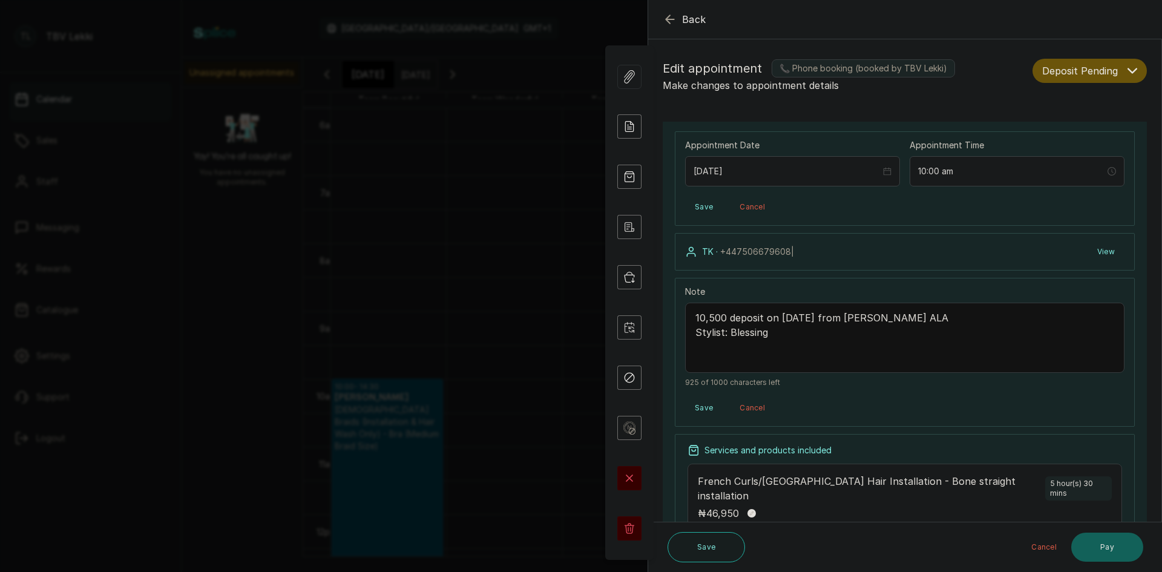
click at [706, 402] on button "Save" at bounding box center [704, 408] width 38 height 22
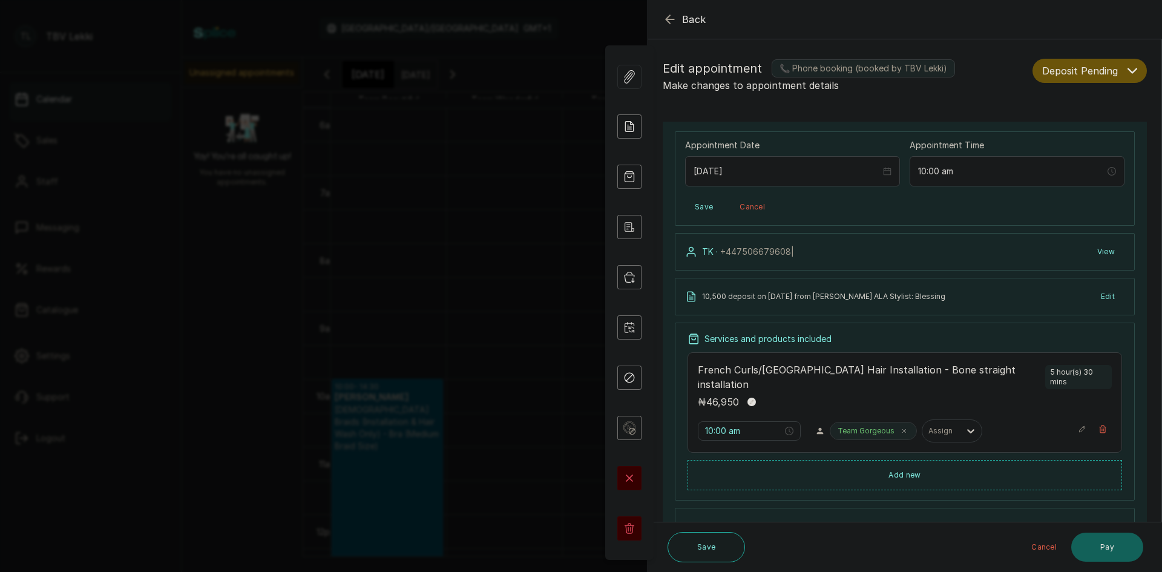
click at [1102, 295] on button "Edit" at bounding box center [1107, 297] width 33 height 22
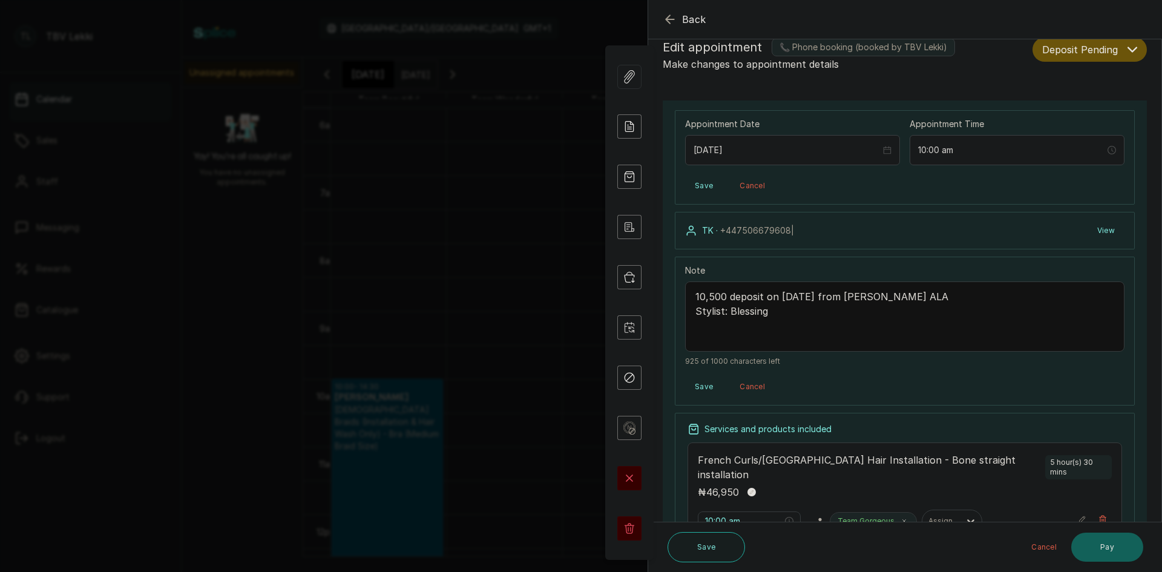
scroll to position [0, 0]
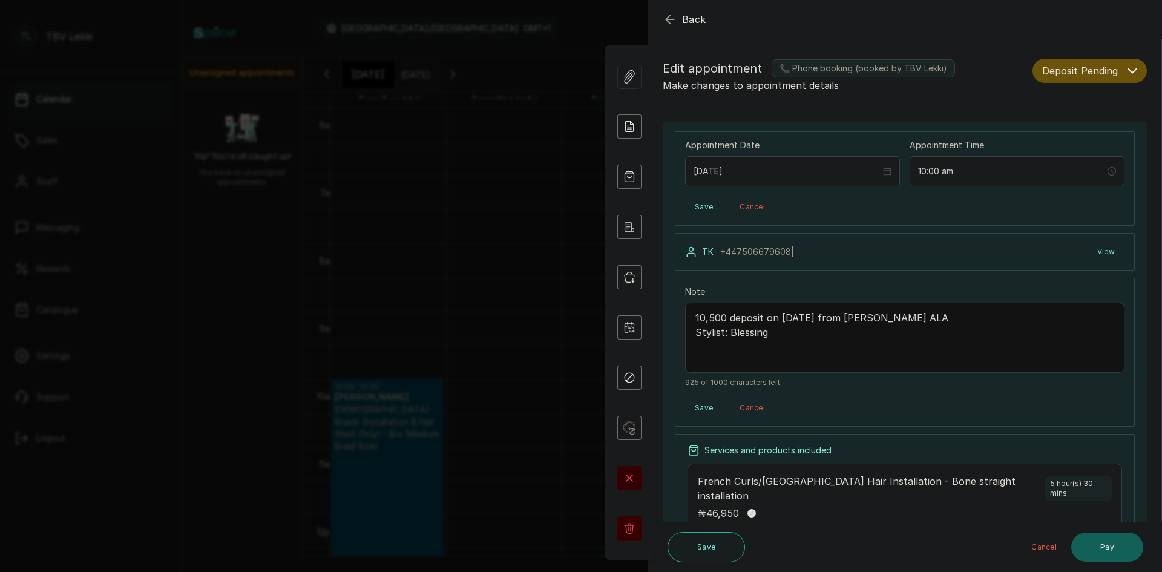
click at [720, 254] on p "TK · [PHONE_NUMBER] |" at bounding box center [748, 252] width 92 height 12
click at [712, 254] on p "TK · [PHONE_NUMBER] |" at bounding box center [748, 252] width 92 height 12
drag, startPoint x: 692, startPoint y: 259, endPoint x: 825, endPoint y: 253, distance: 132.7
click at [693, 257] on div "TK · [PHONE_NUMBER] | View" at bounding box center [905, 252] width 460 height 38
click at [1102, 255] on button "View" at bounding box center [1106, 252] width 37 height 22
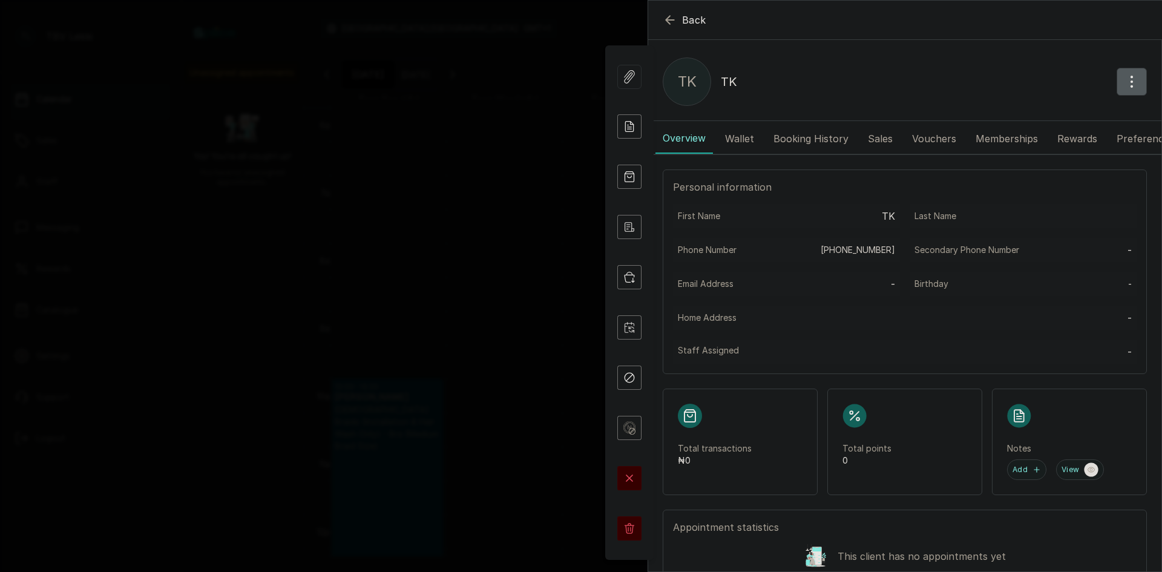
click at [1125, 82] on icon "button" at bounding box center [1132, 81] width 15 height 15
click at [1021, 110] on span "Edit" at bounding box center [1079, 117] width 116 height 15
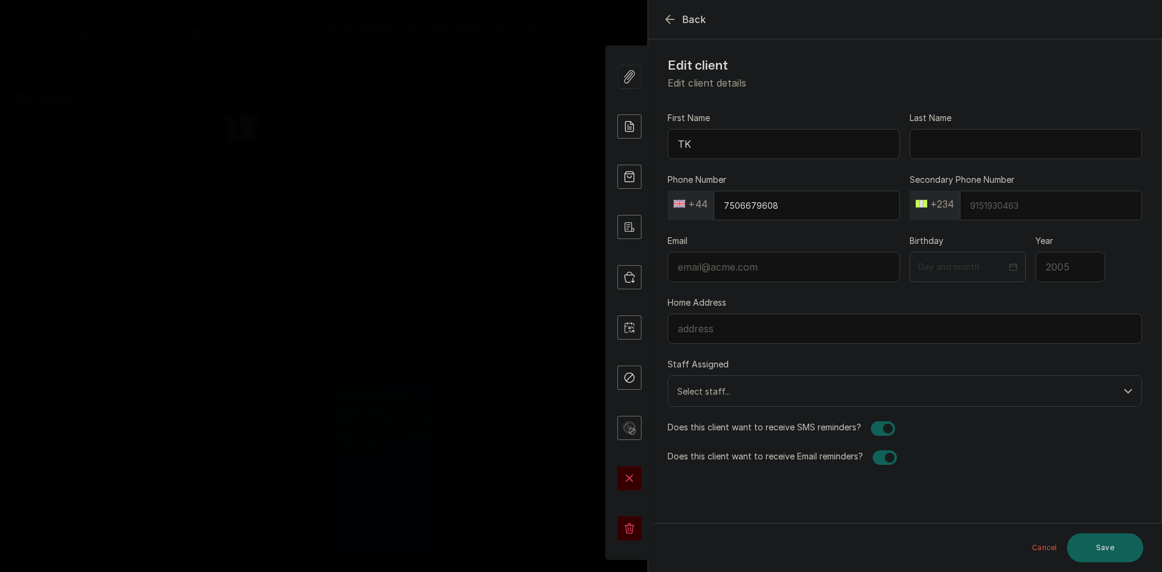
click at [707, 147] on input "TK" at bounding box center [784, 144] width 232 height 30
type input "T"
paste input "[PERSON_NAME] ALA"
drag, startPoint x: 745, startPoint y: 142, endPoint x: 687, endPoint y: 145, distance: 58.2
click at [687, 145] on input "[PERSON_NAME] ALA" at bounding box center [784, 144] width 232 height 30
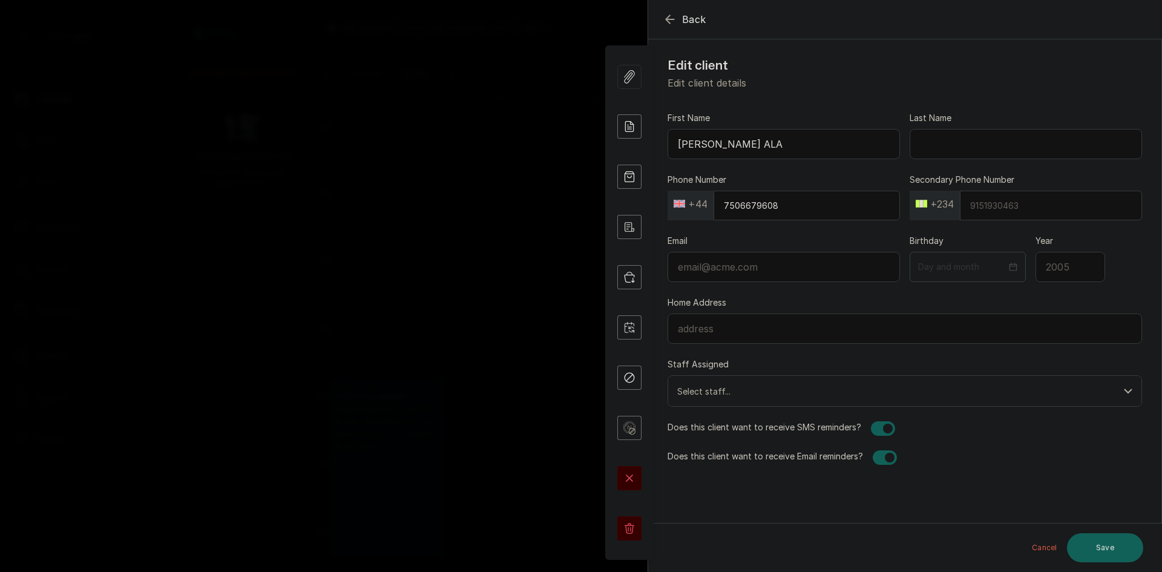
type input "[PERSON_NAME] ALA"
click at [942, 143] on input "Last Name" at bounding box center [1026, 144] width 232 height 30
type input "Bolawole"
drag, startPoint x: 735, startPoint y: 140, endPoint x: 815, endPoint y: 145, distance: 80.7
click at [815, 145] on input "[PERSON_NAME] ALA" at bounding box center [784, 144] width 232 height 30
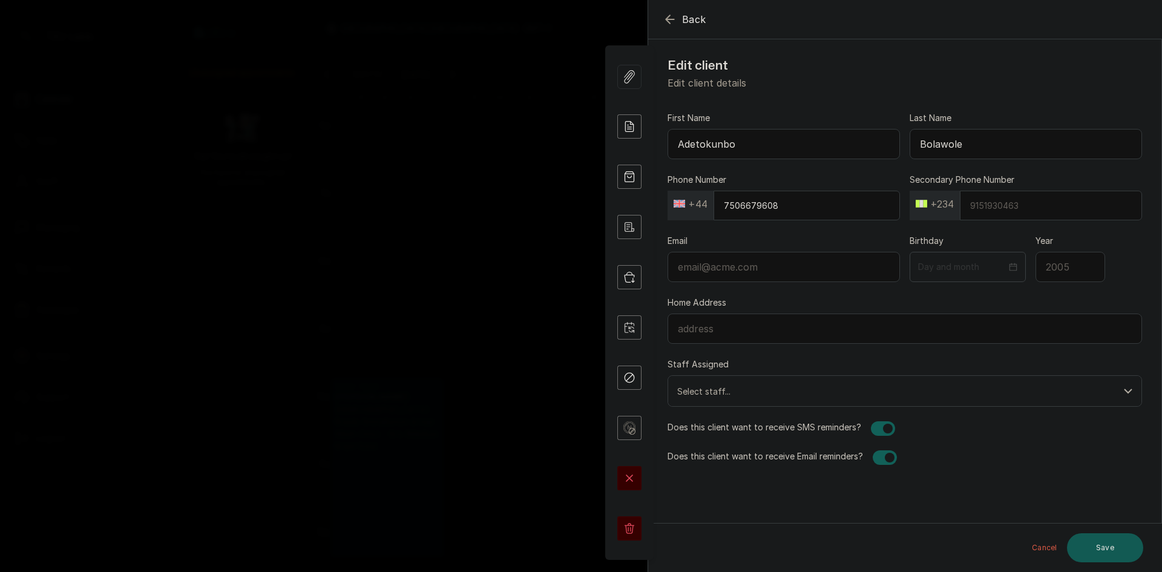
type input "Adetokunbo"
click at [1109, 551] on button "Save" at bounding box center [1105, 547] width 76 height 29
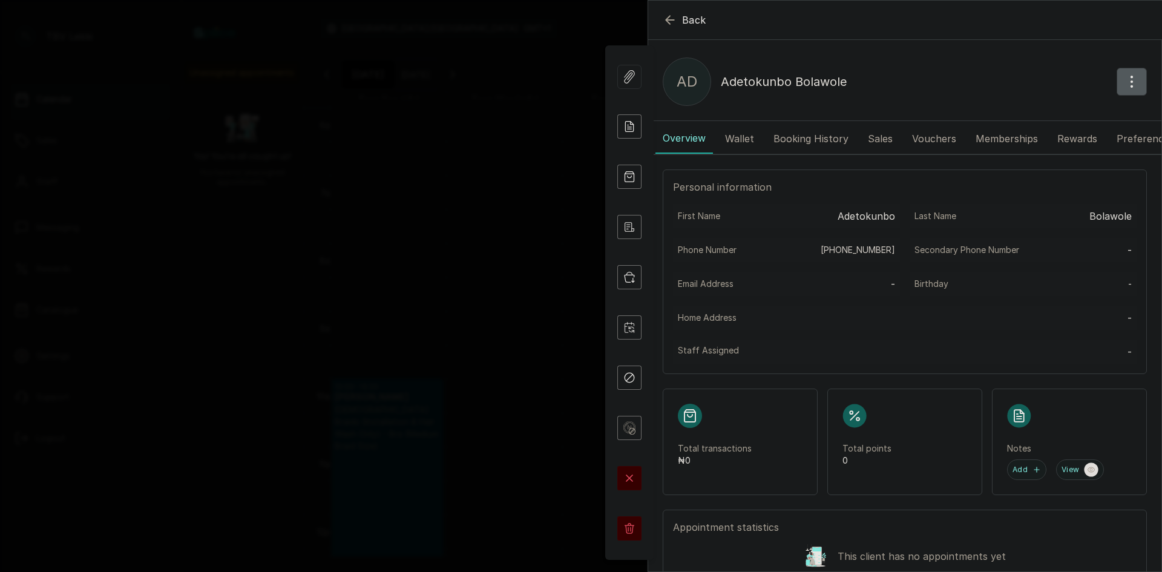
scroll to position [121, 0]
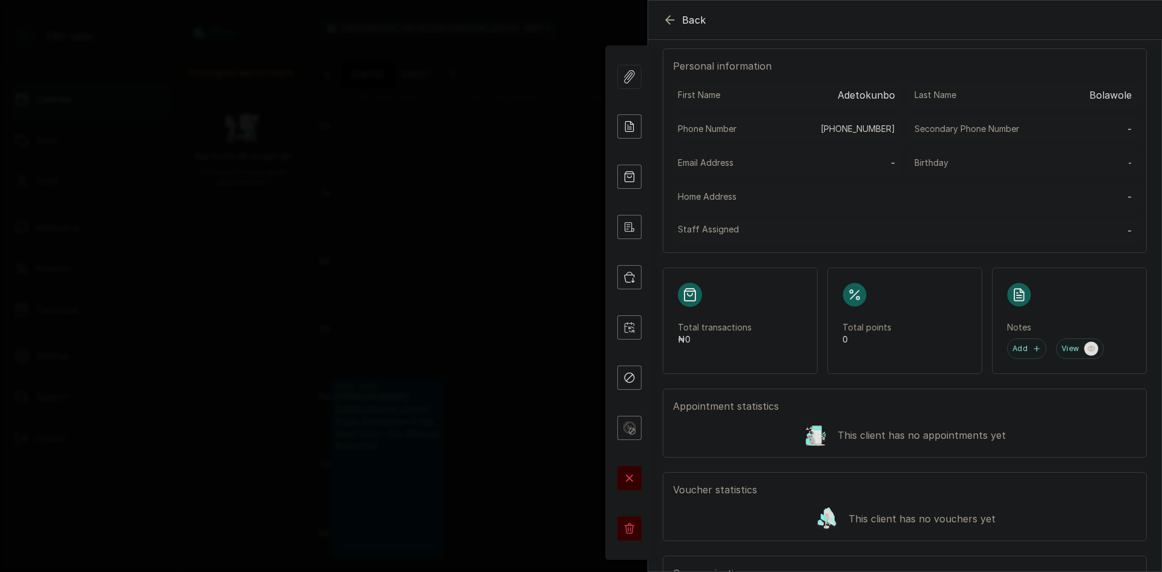
click at [670, 19] on icon "button" at bounding box center [670, 20] width 15 height 15
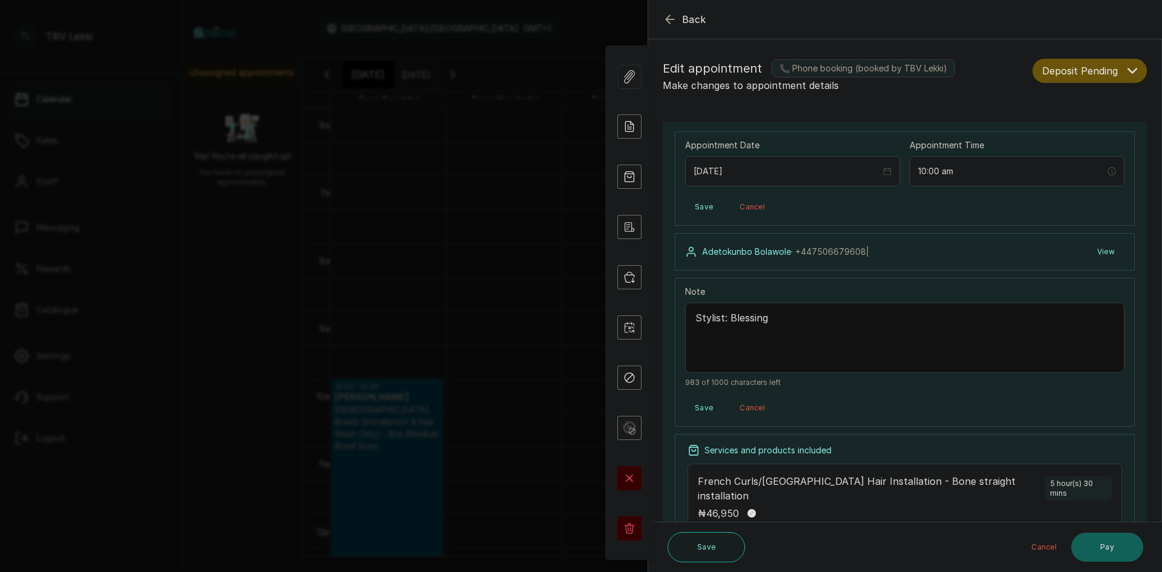
click at [698, 323] on textarea "Stylist: Blessing" at bounding box center [904, 338] width 439 height 70
paste textarea "[PERSON_NAME] ALA"
type textarea "10,500 deposit on [DATE] from [PERSON_NAME] ALA Stylist: Blessing"
click at [700, 406] on button "Save" at bounding box center [704, 408] width 38 height 22
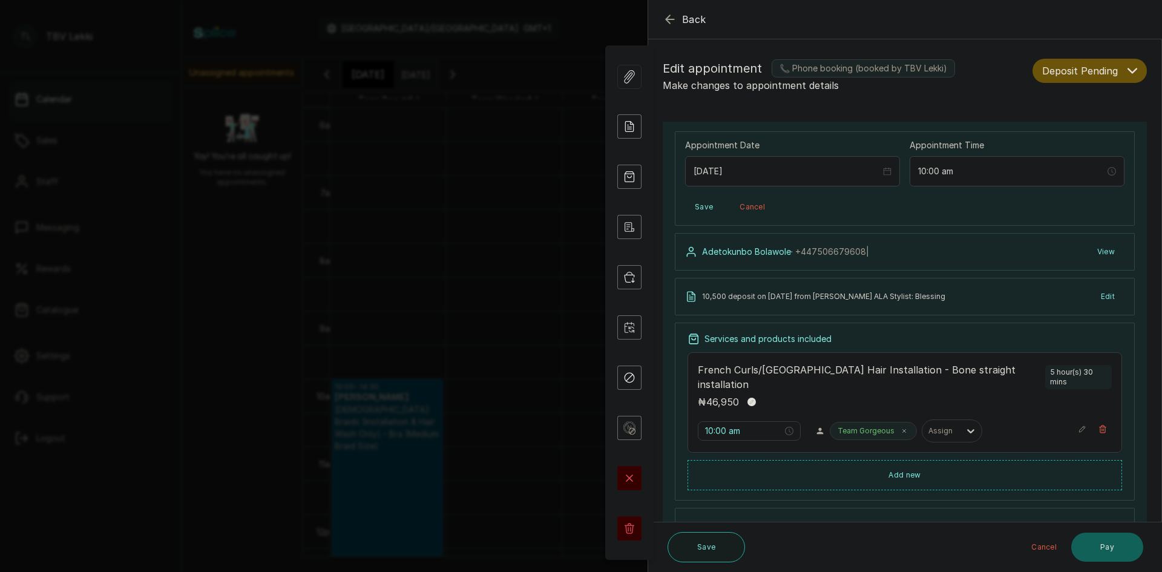
click at [1115, 65] on button "Deposit Pending" at bounding box center [1090, 71] width 114 height 24
click at [1068, 139] on span "Confirmed" at bounding box center [1064, 137] width 42 height 13
click at [668, 19] on icon "button" at bounding box center [670, 19] width 8 height 8
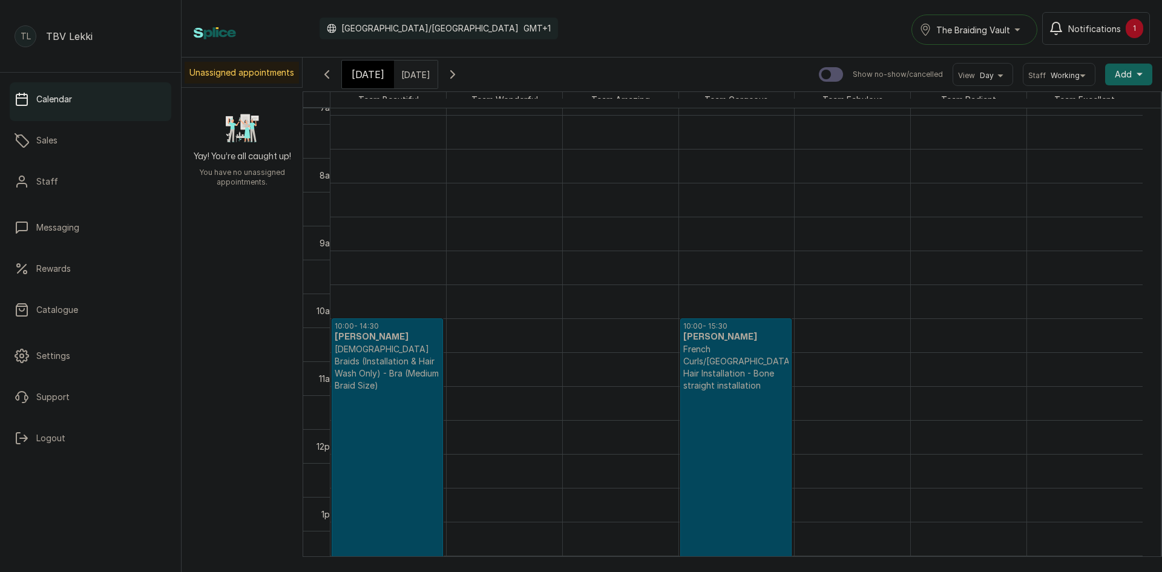
scroll to position [468, 0]
click at [354, 76] on span "[DATE]" at bounding box center [368, 74] width 33 height 15
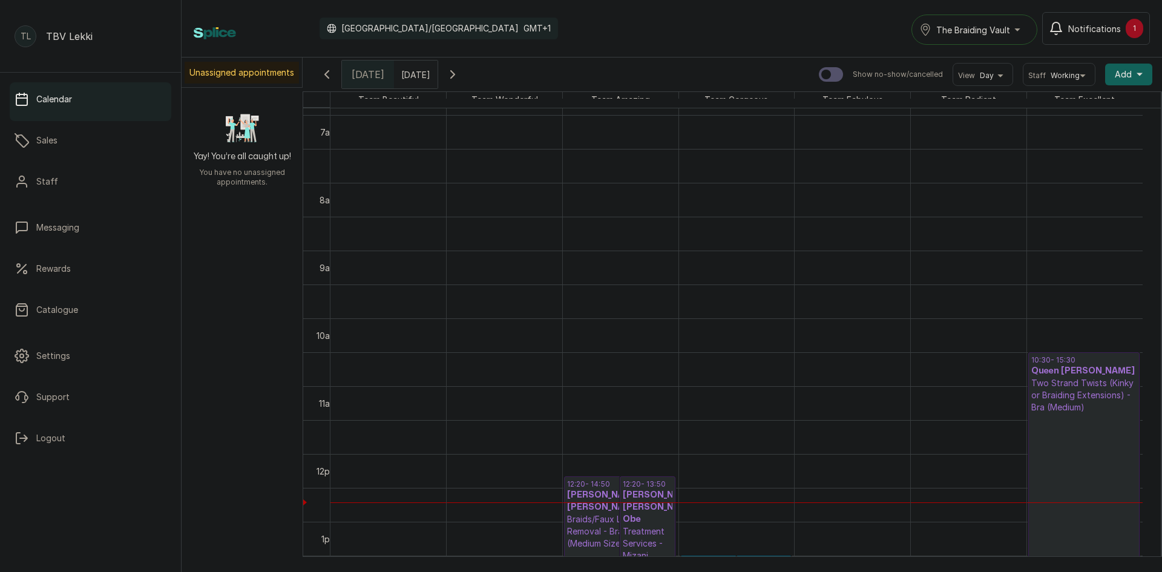
scroll to position [407, 0]
